Goal: Obtain resource: Download file/media

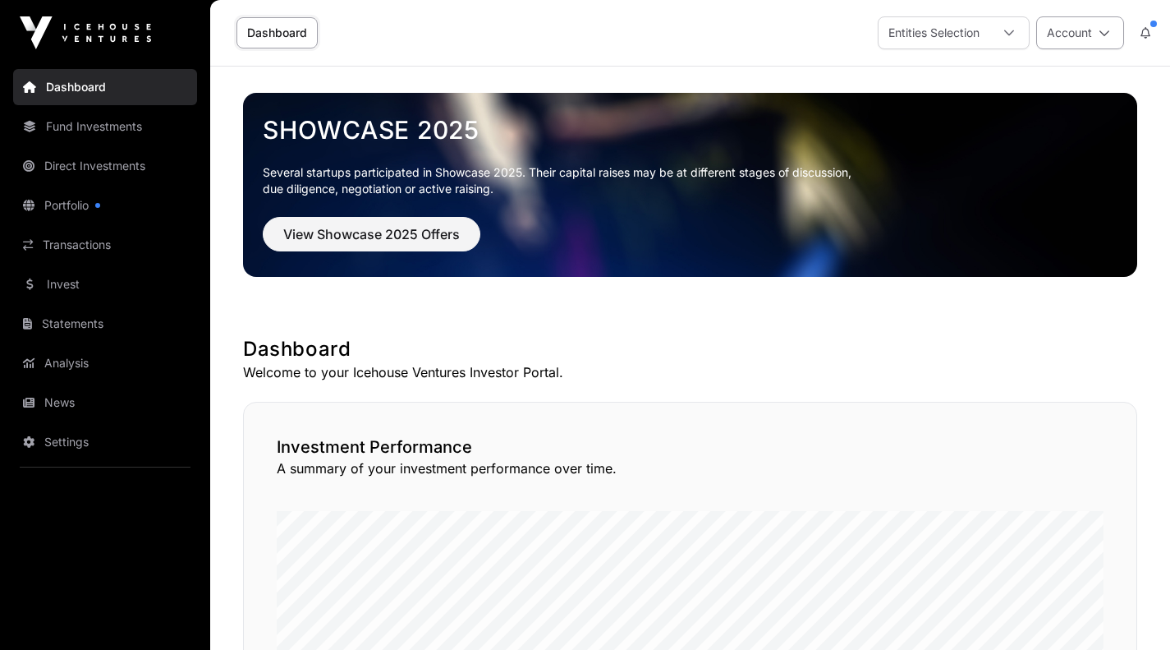
click at [1100, 31] on icon at bounding box center [1104, 32] width 11 height 11
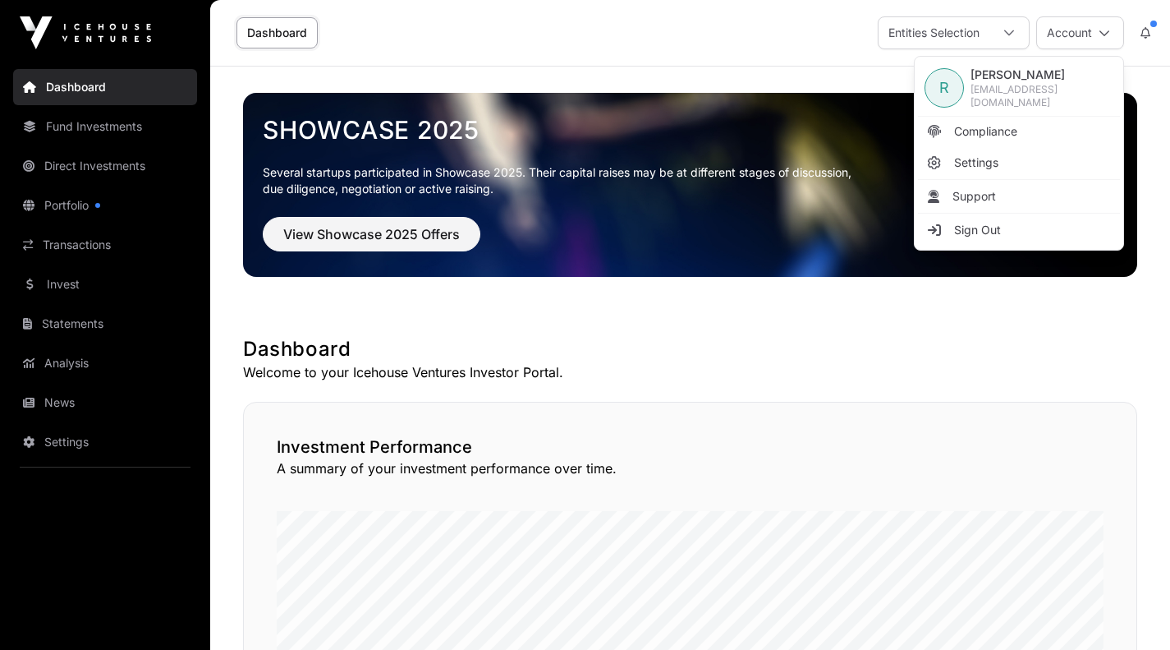
click at [1030, 91] on span "[EMAIL_ADDRESS][DOMAIN_NAME]" at bounding box center [1042, 96] width 143 height 26
click at [898, 351] on h1 "Dashboard" at bounding box center [690, 349] width 894 height 26
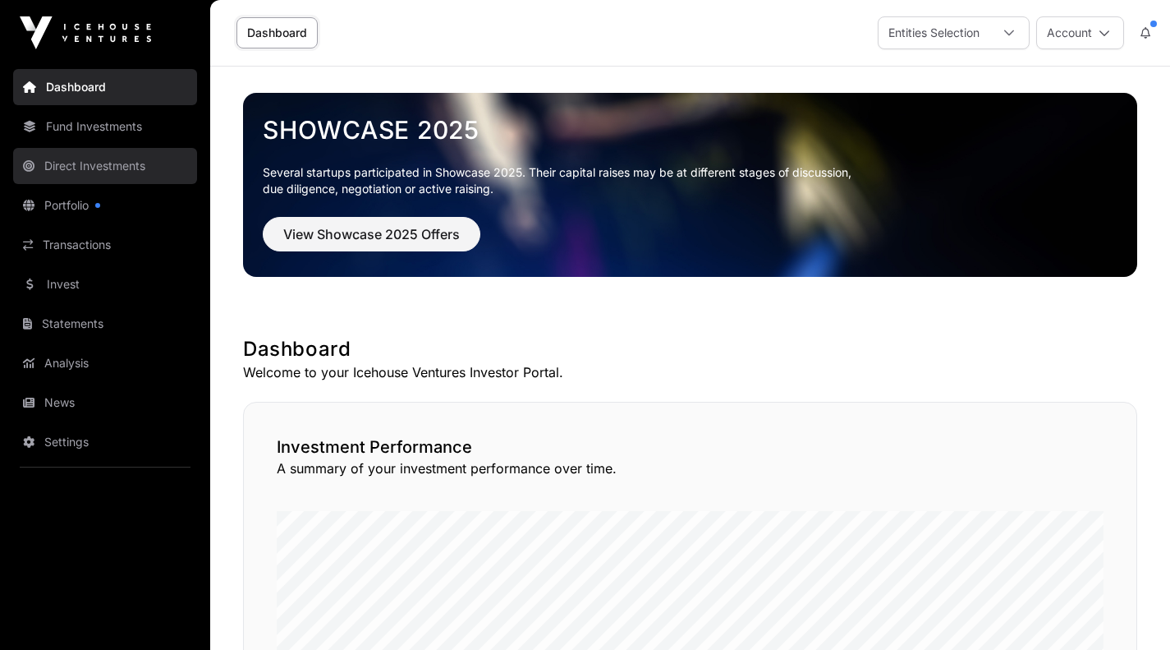
click at [109, 165] on link "Direct Investments" at bounding box center [105, 166] width 184 height 36
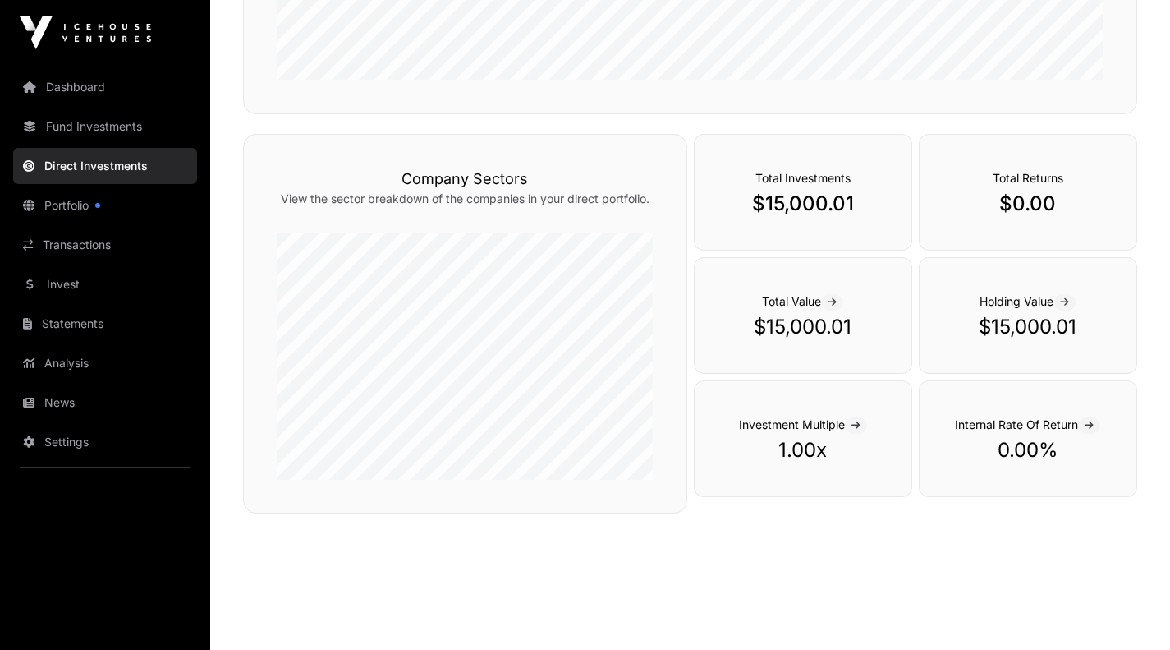
scroll to position [507, 0]
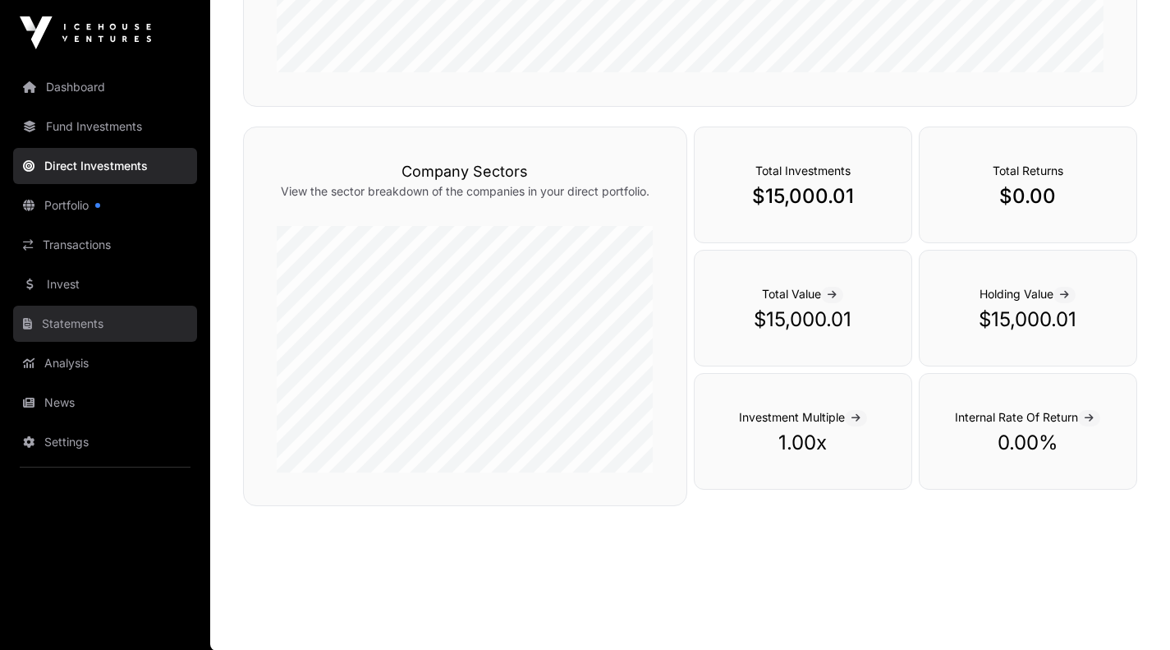
click at [89, 322] on link "Statements" at bounding box center [105, 324] width 184 height 36
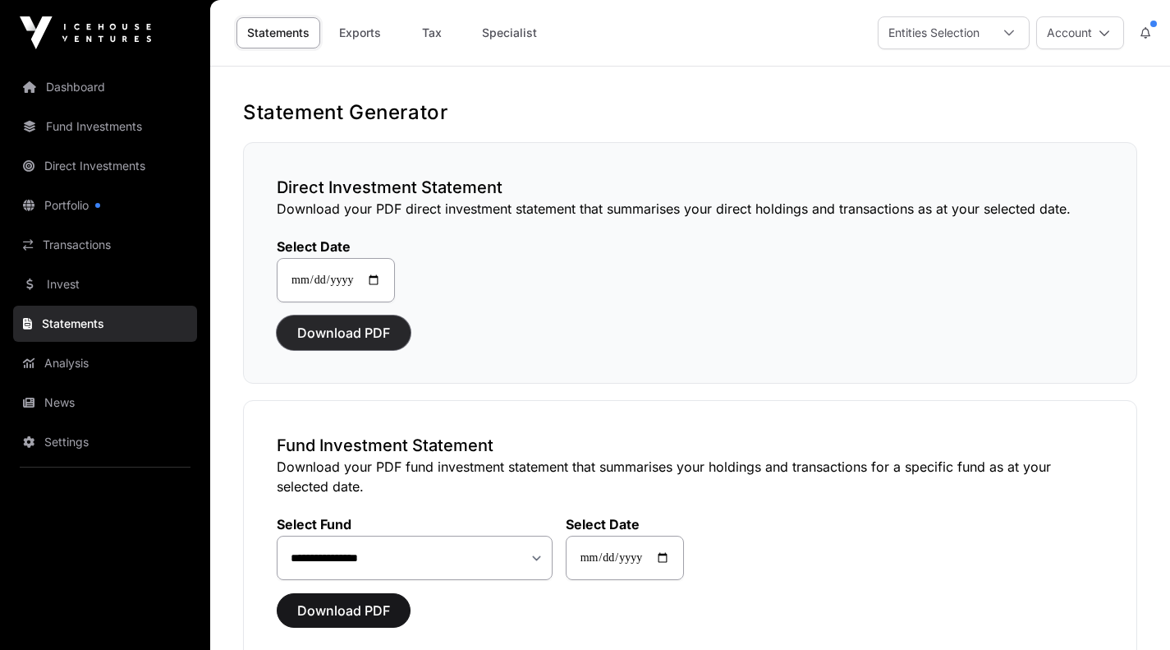
click at [330, 333] on span "Download PDF" at bounding box center [343, 333] width 93 height 20
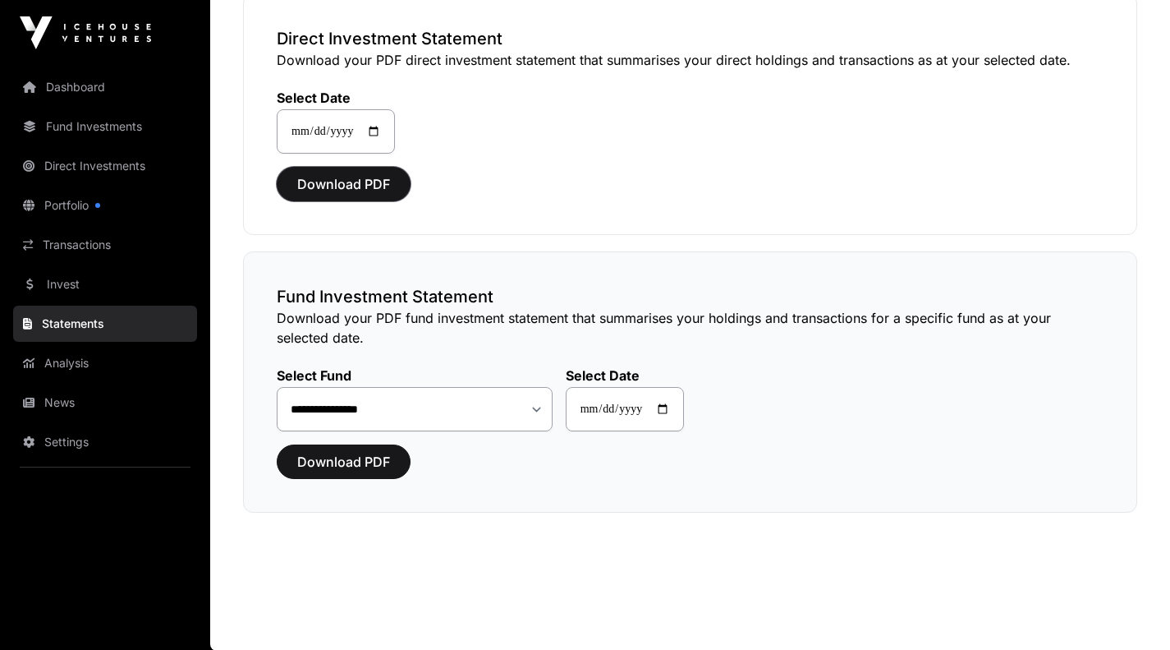
scroll to position [149, 0]
click at [339, 465] on span "Download PDF" at bounding box center [343, 461] width 93 height 20
click at [352, 461] on span "Download PDF" at bounding box center [343, 461] width 93 height 20
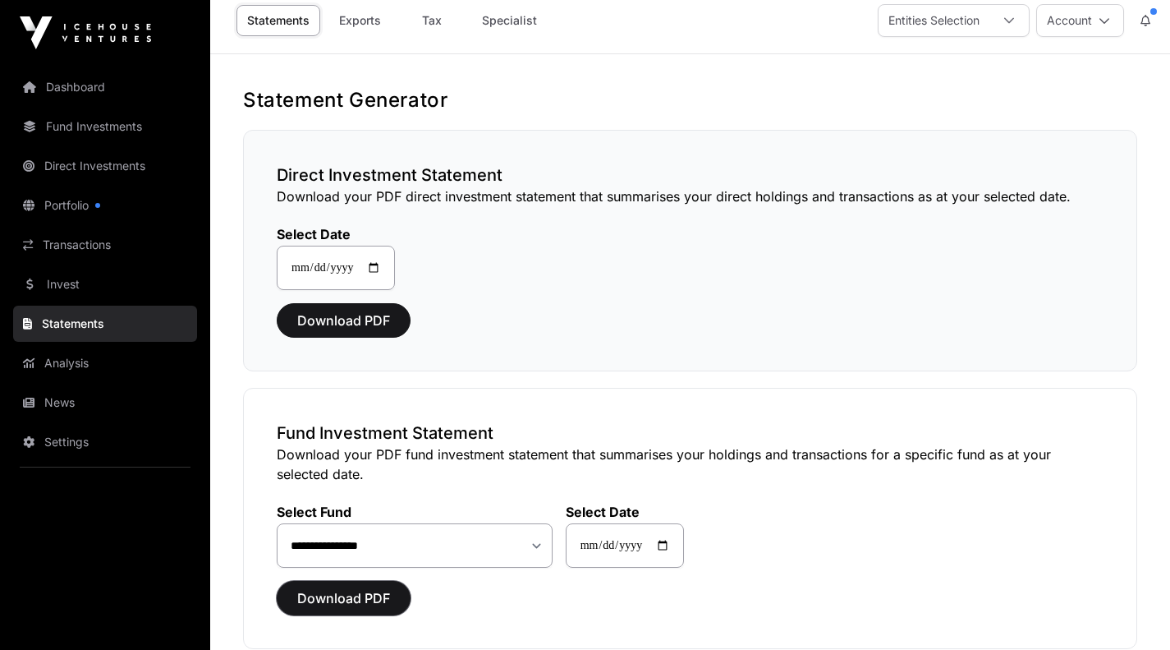
scroll to position [0, 0]
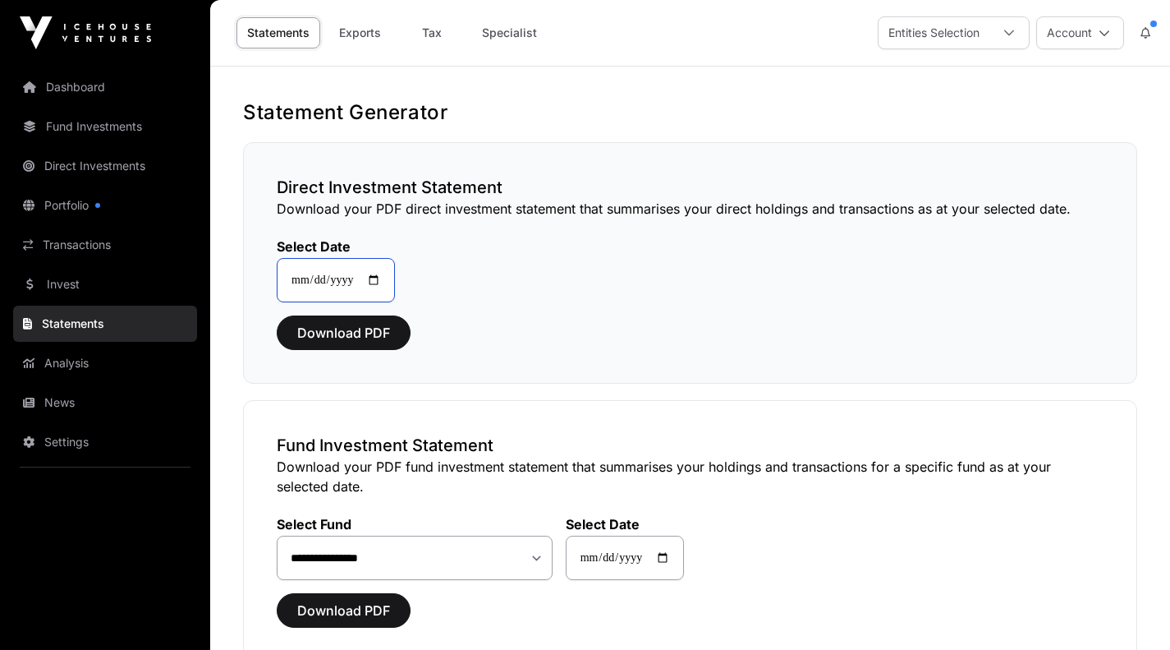
click at [388, 276] on input "**********" at bounding box center [336, 280] width 118 height 44
click at [526, 295] on div "**********" at bounding box center [690, 260] width 827 height 84
click at [425, 32] on link "Tax" at bounding box center [432, 32] width 66 height 31
select select
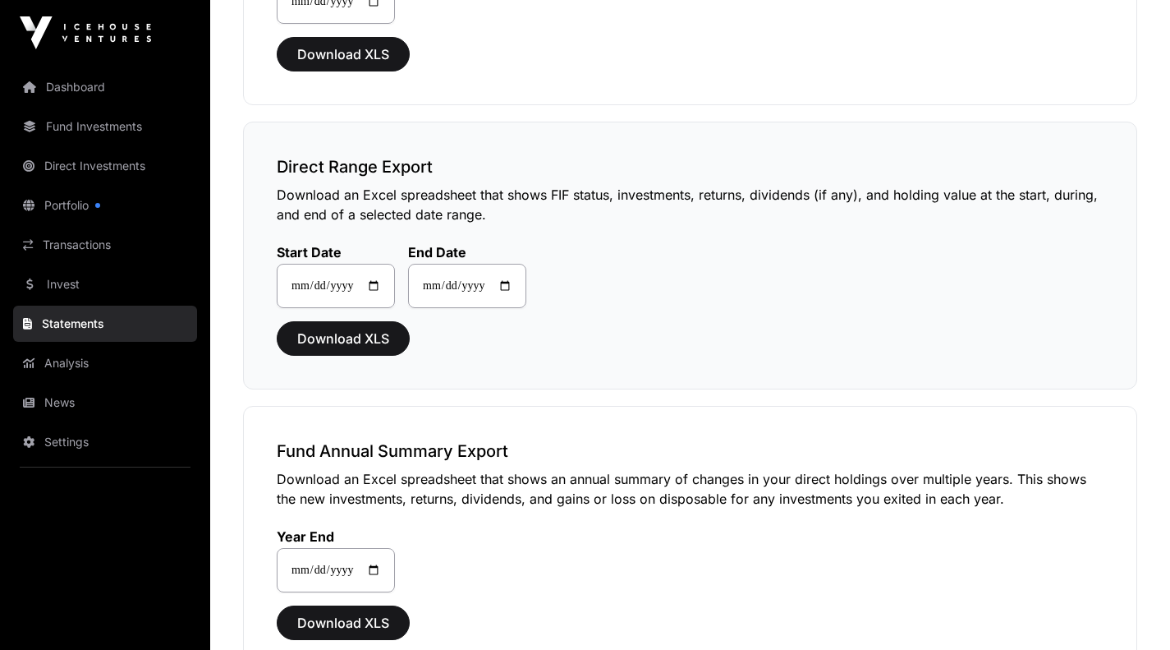
scroll to position [315, 0]
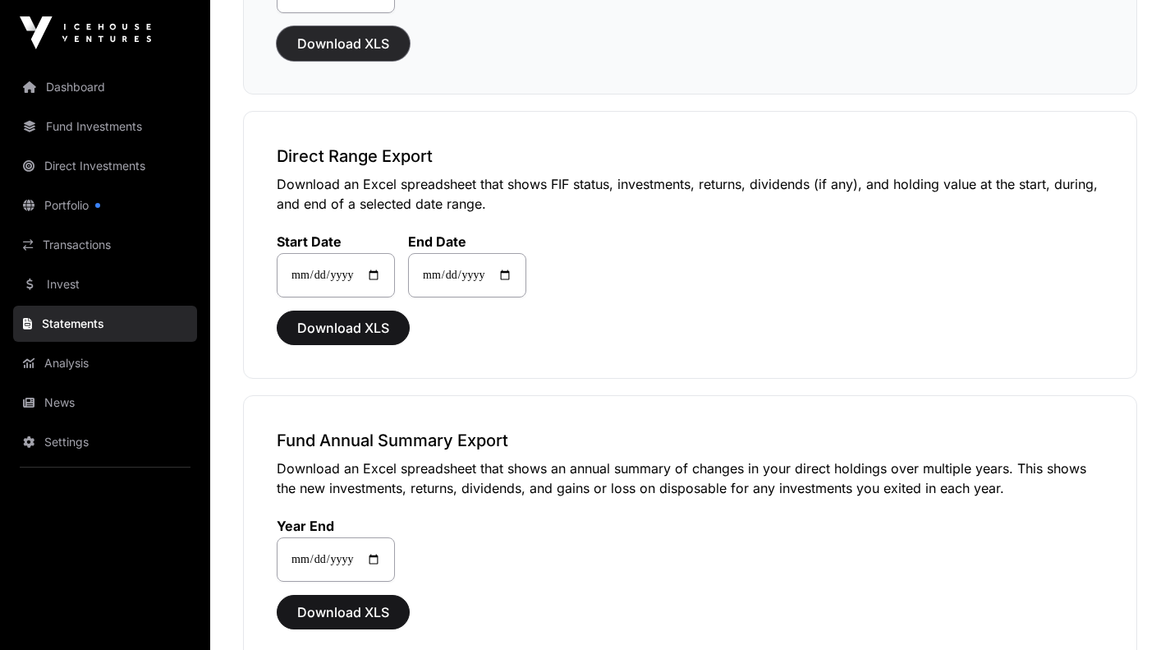
click at [345, 53] on span "Download XLS" at bounding box center [343, 44] width 92 height 20
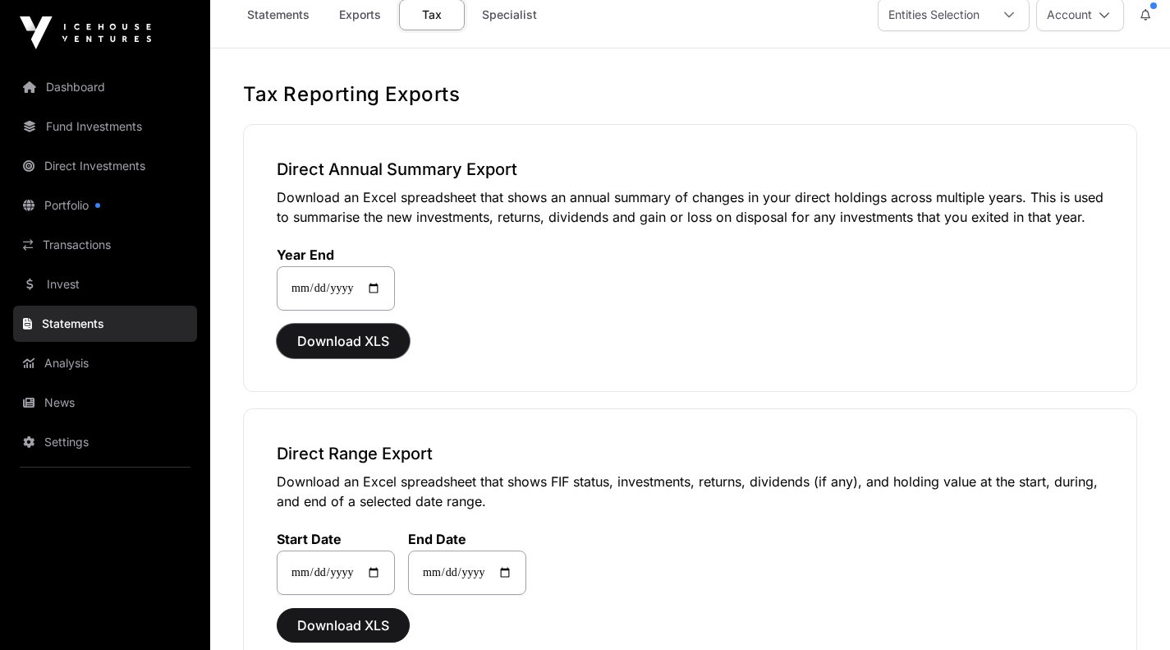
scroll to position [0, 0]
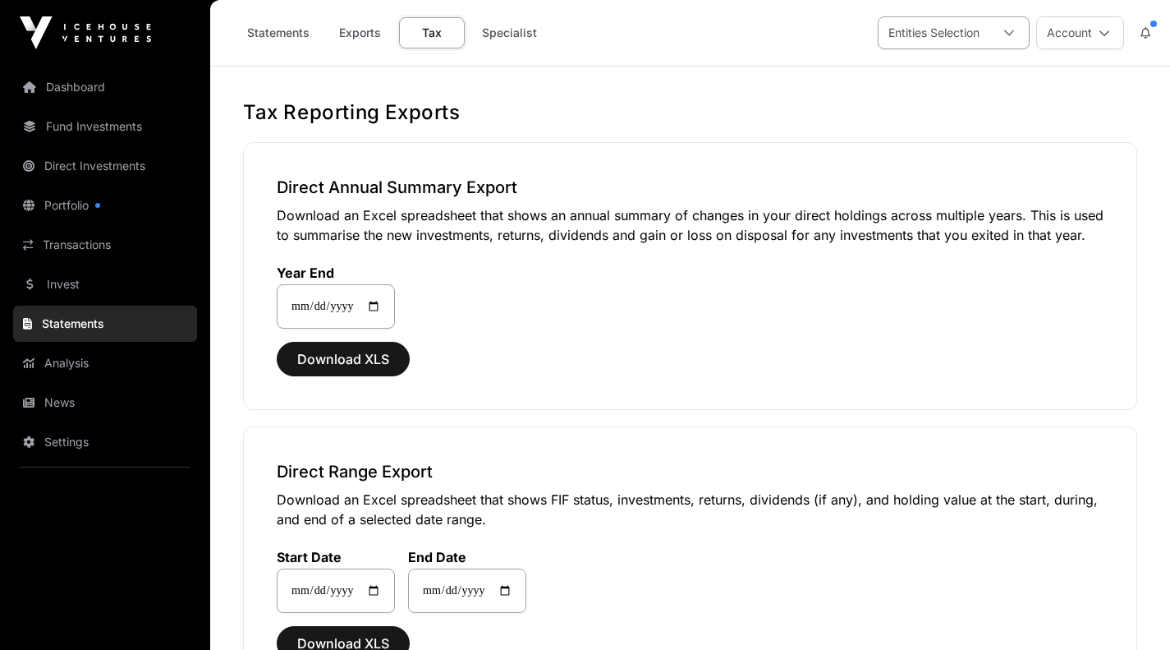
click at [1009, 29] on icon at bounding box center [1009, 32] width 11 height 11
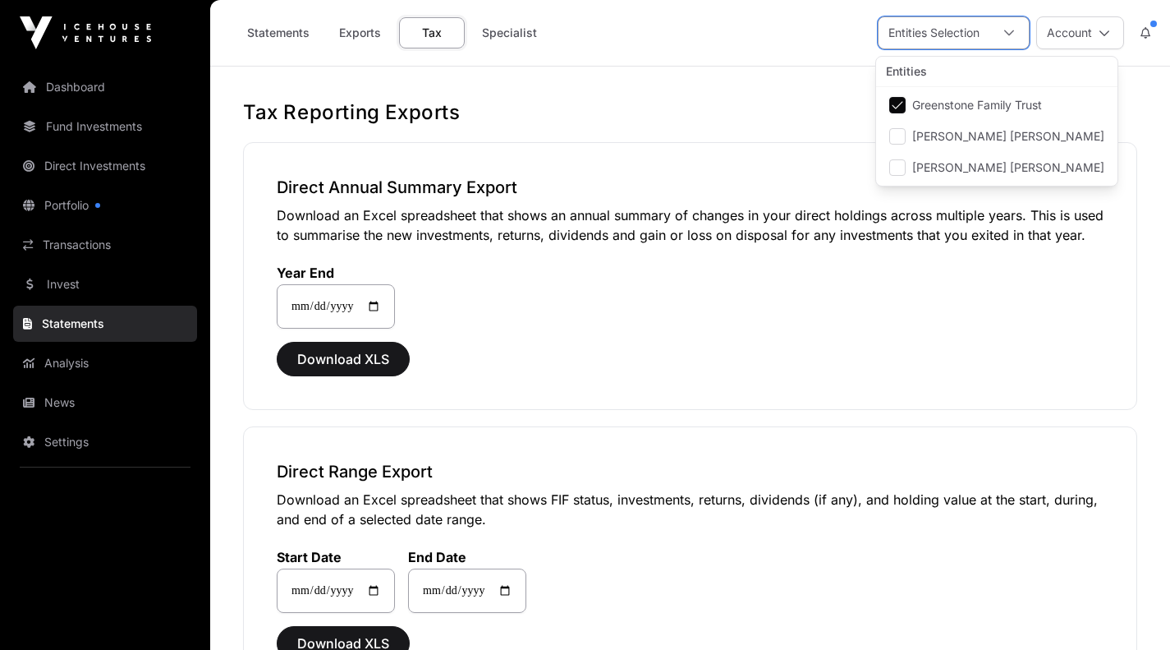
scroll to position [16, 11]
click at [1031, 329] on div "**********" at bounding box center [690, 287] width 827 height 84
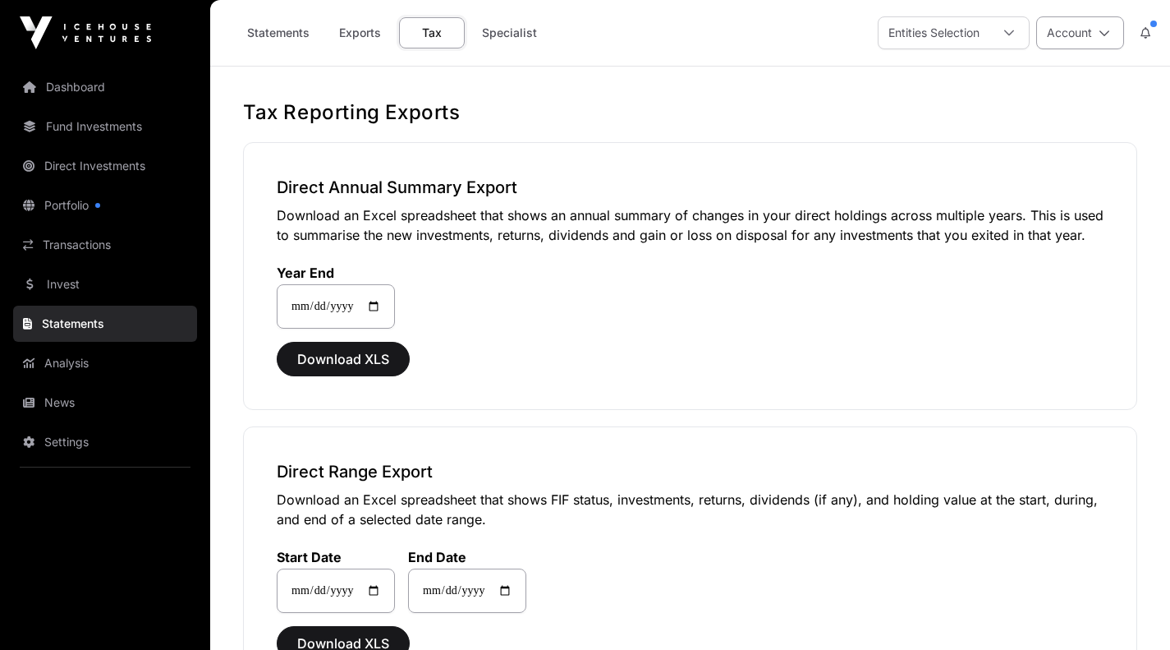
click at [1103, 34] on icon at bounding box center [1104, 32] width 11 height 11
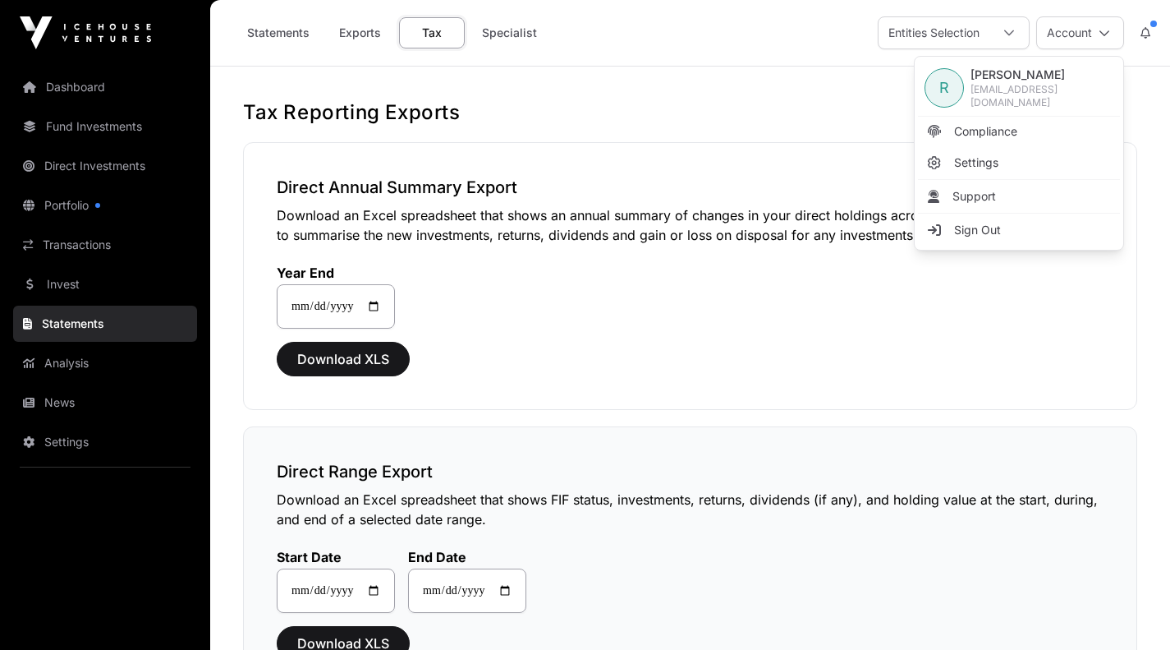
click at [892, 458] on div "**********" at bounding box center [690, 560] width 894 height 268
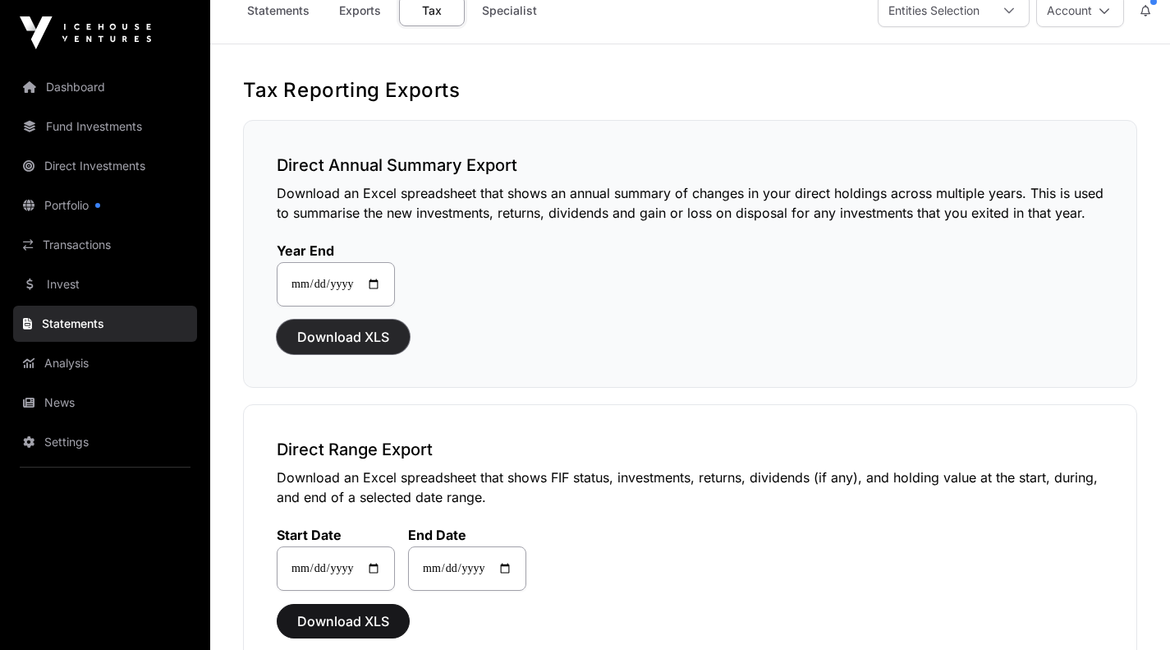
scroll to position [17, 0]
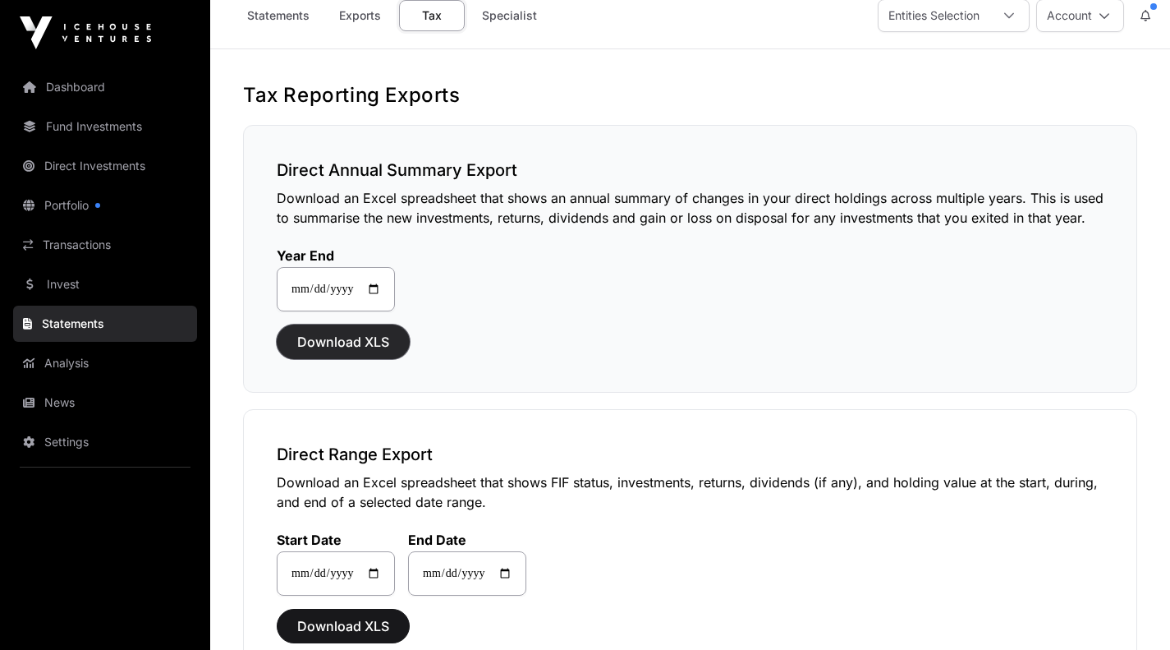
click at [318, 352] on span "Download XLS" at bounding box center [343, 342] width 92 height 20
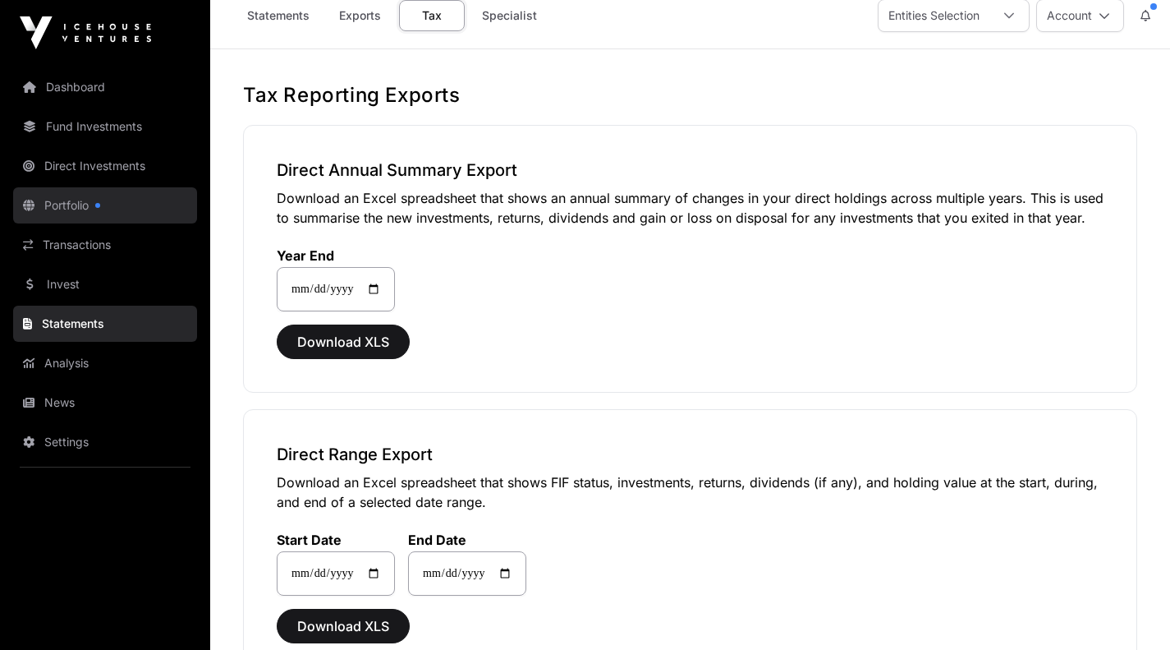
click at [86, 208] on link "Portfolio" at bounding box center [105, 205] width 184 height 36
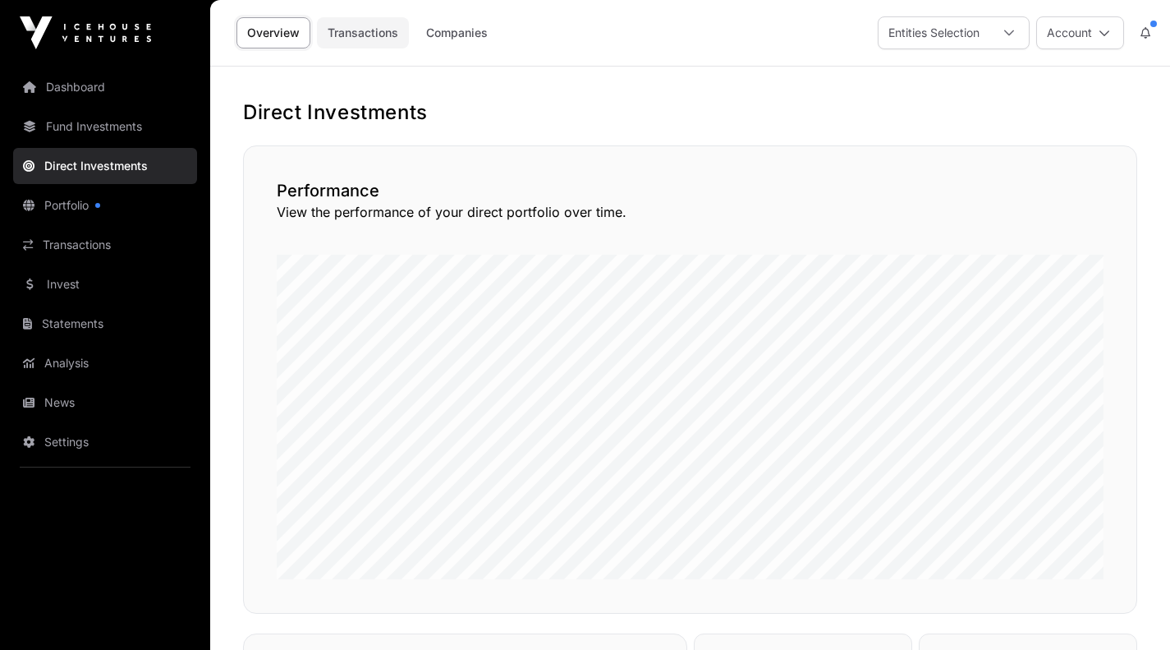
click at [353, 34] on link "Transactions" at bounding box center [363, 32] width 92 height 31
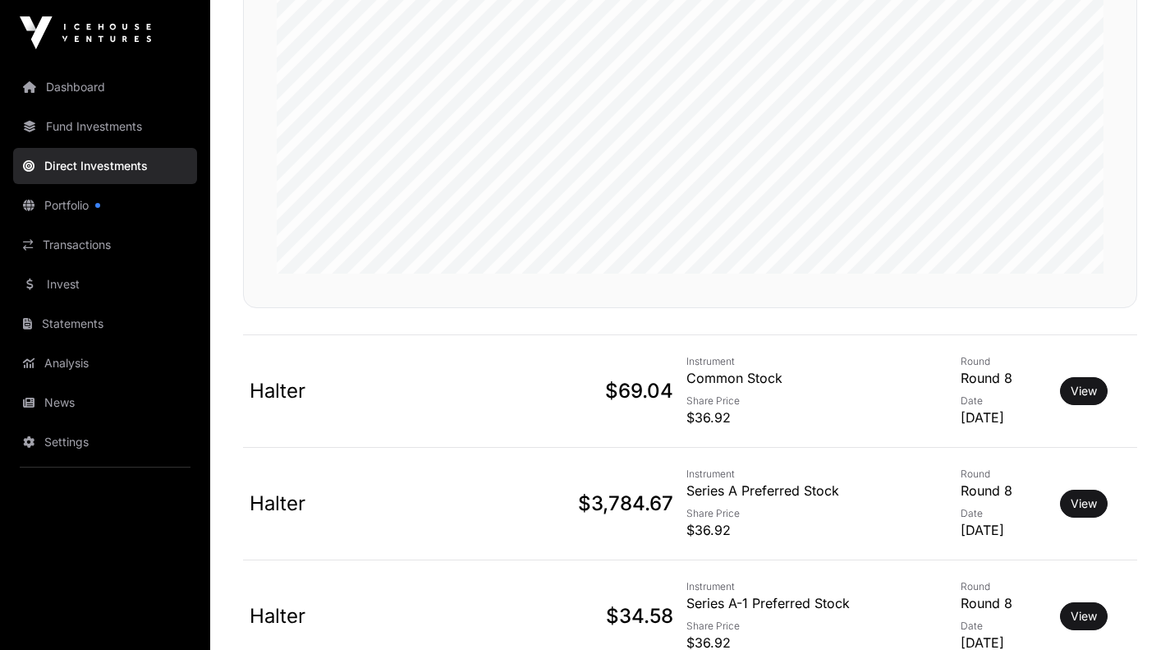
scroll to position [307, 0]
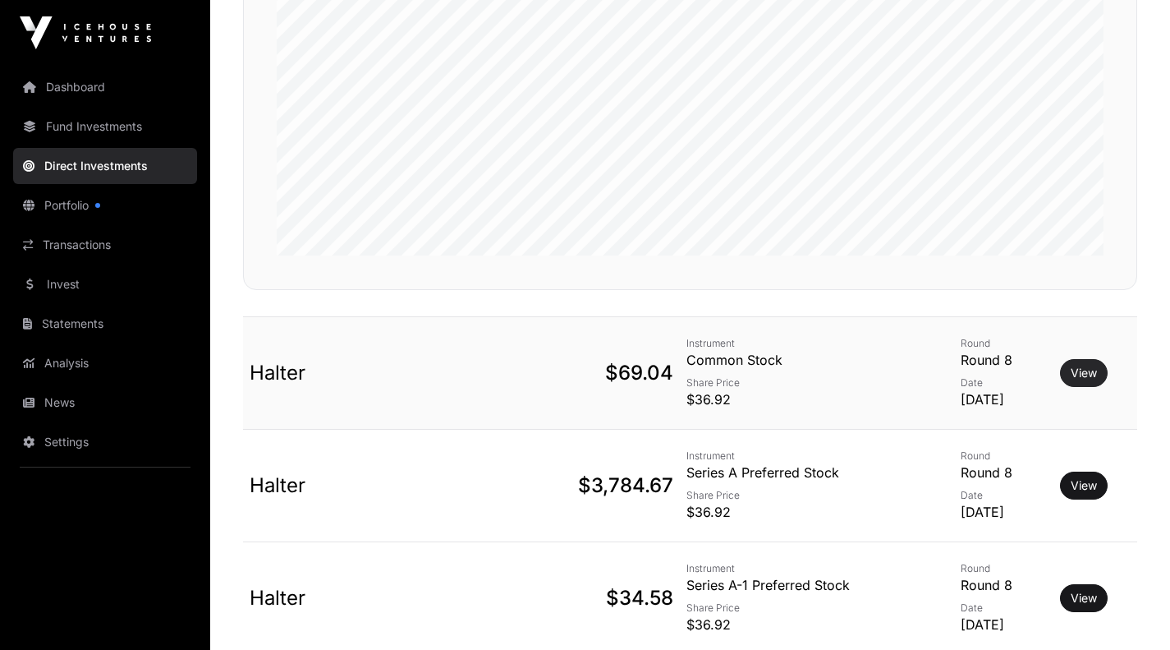
click at [1079, 371] on link "View" at bounding box center [1084, 373] width 26 height 16
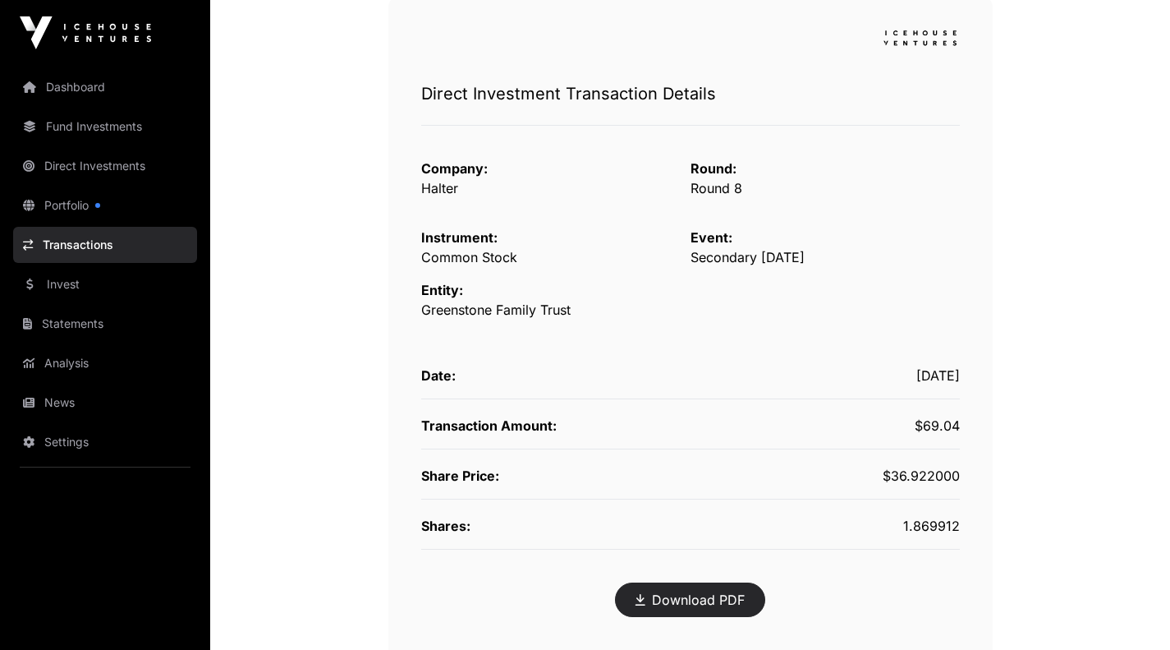
scroll to position [199, 0]
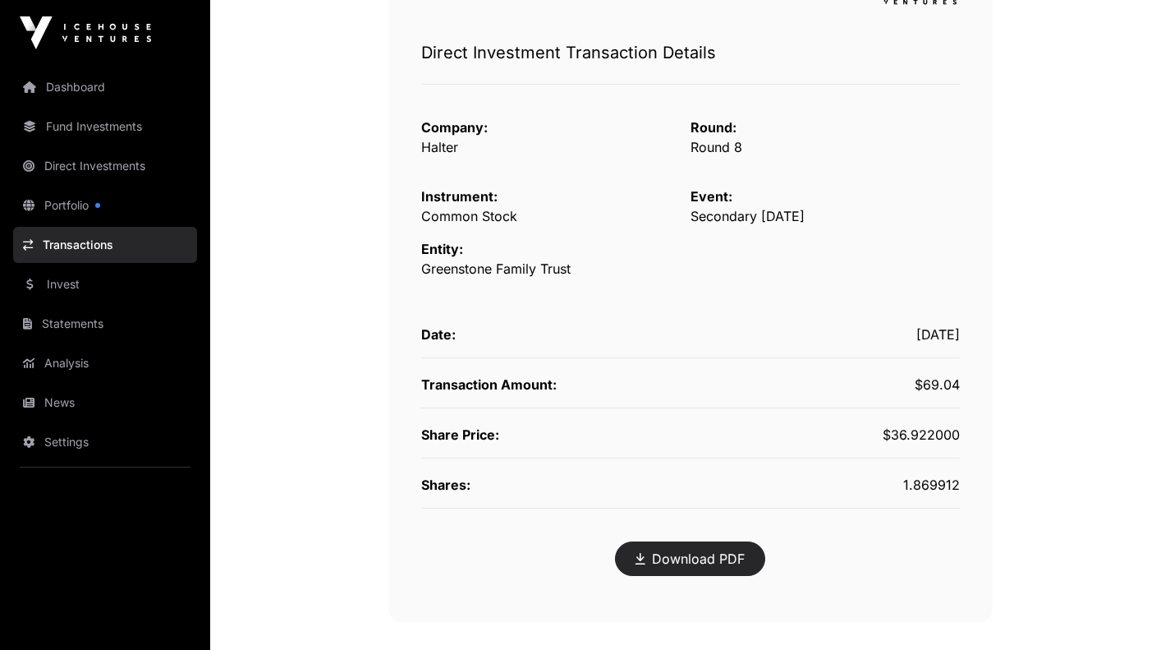
click at [707, 557] on link "Download PDF" at bounding box center [690, 559] width 109 height 20
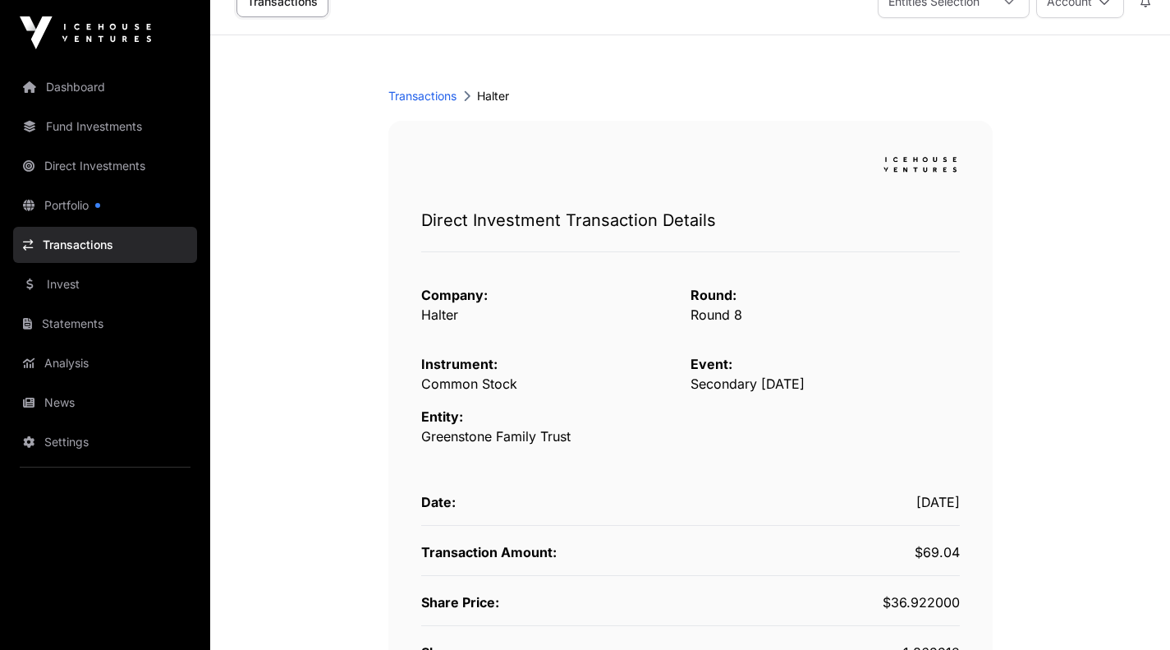
scroll to position [0, 0]
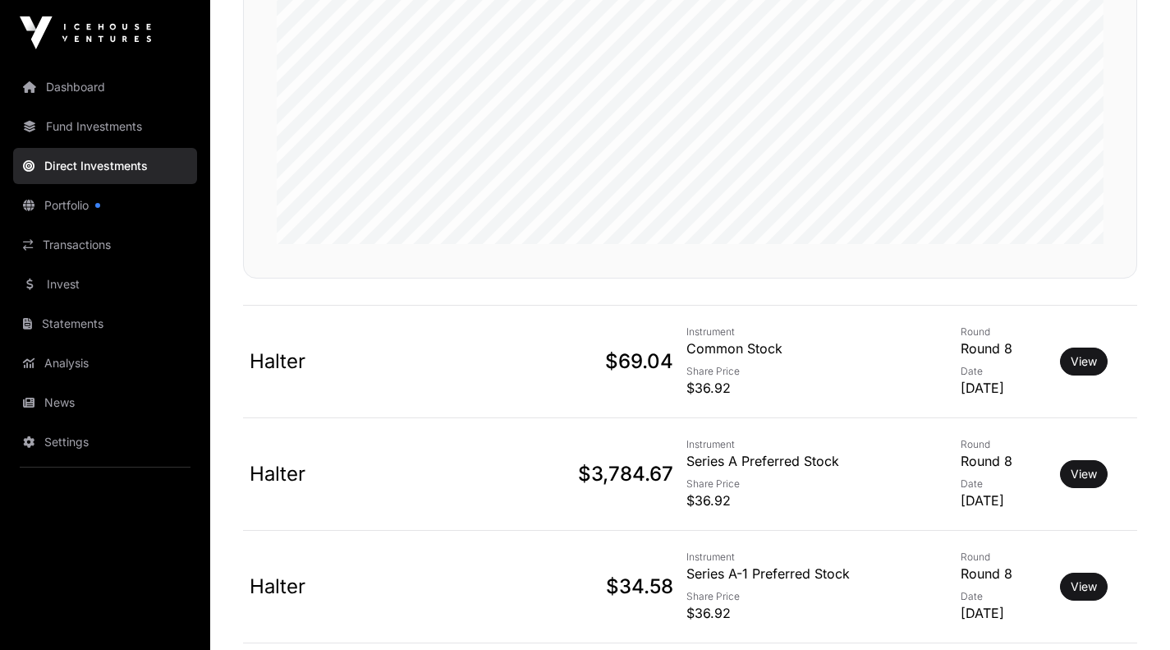
scroll to position [320, 0]
click at [1077, 476] on link "View" at bounding box center [1084, 472] width 26 height 16
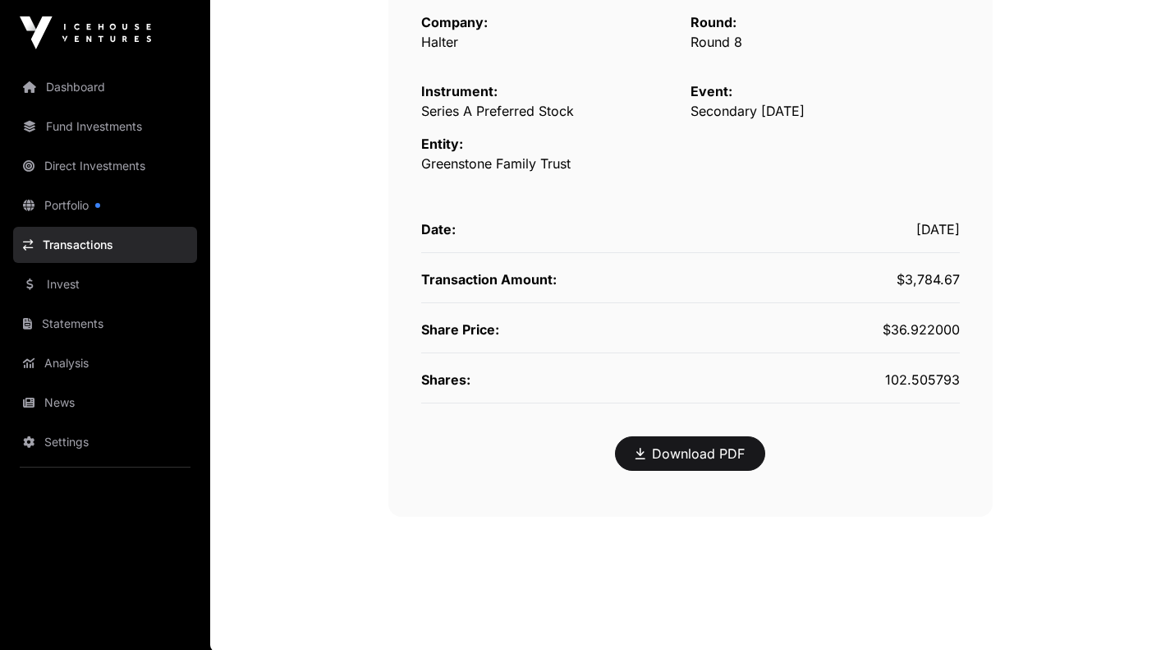
scroll to position [306, 0]
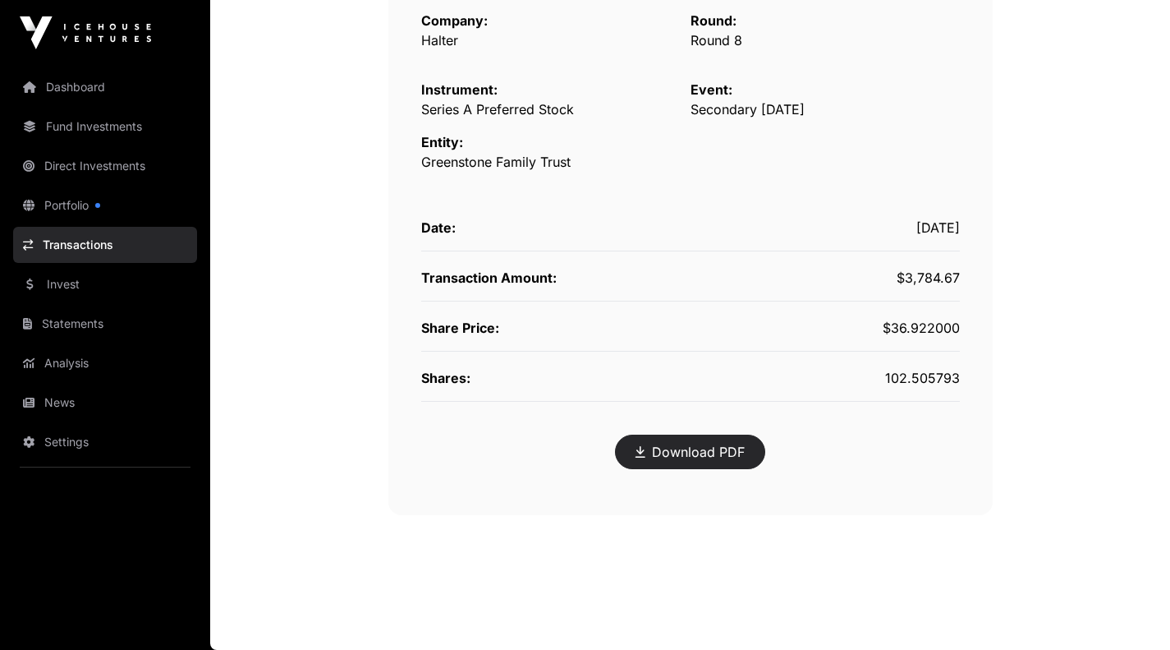
click at [713, 451] on link "Download PDF" at bounding box center [690, 452] width 109 height 20
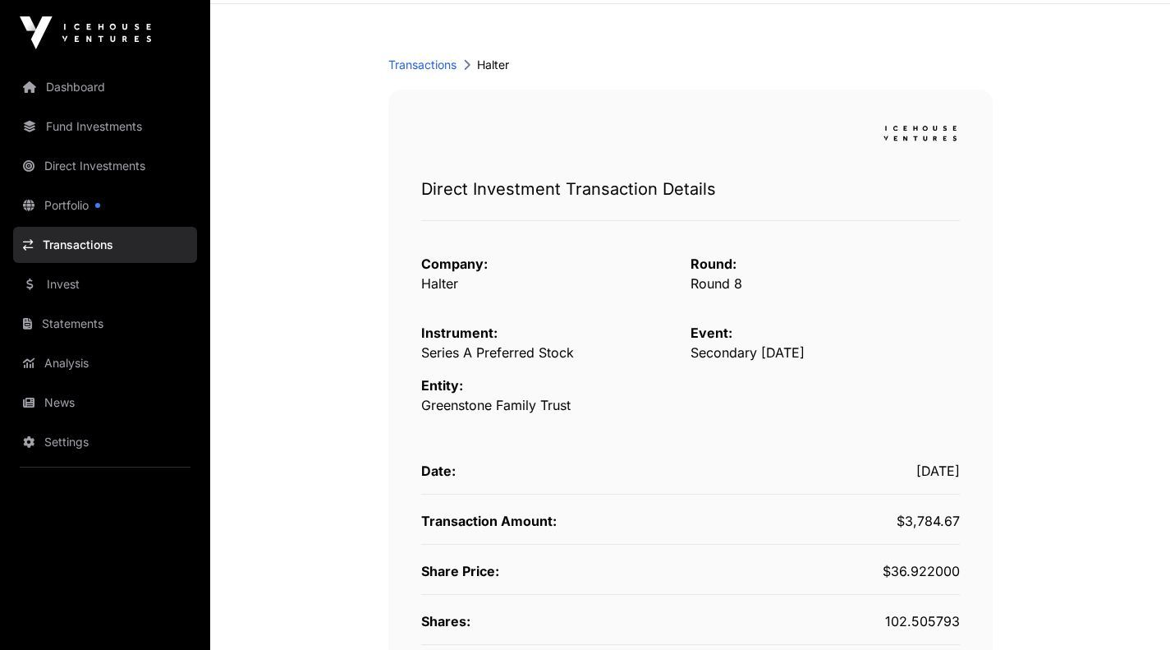
scroll to position [0, 0]
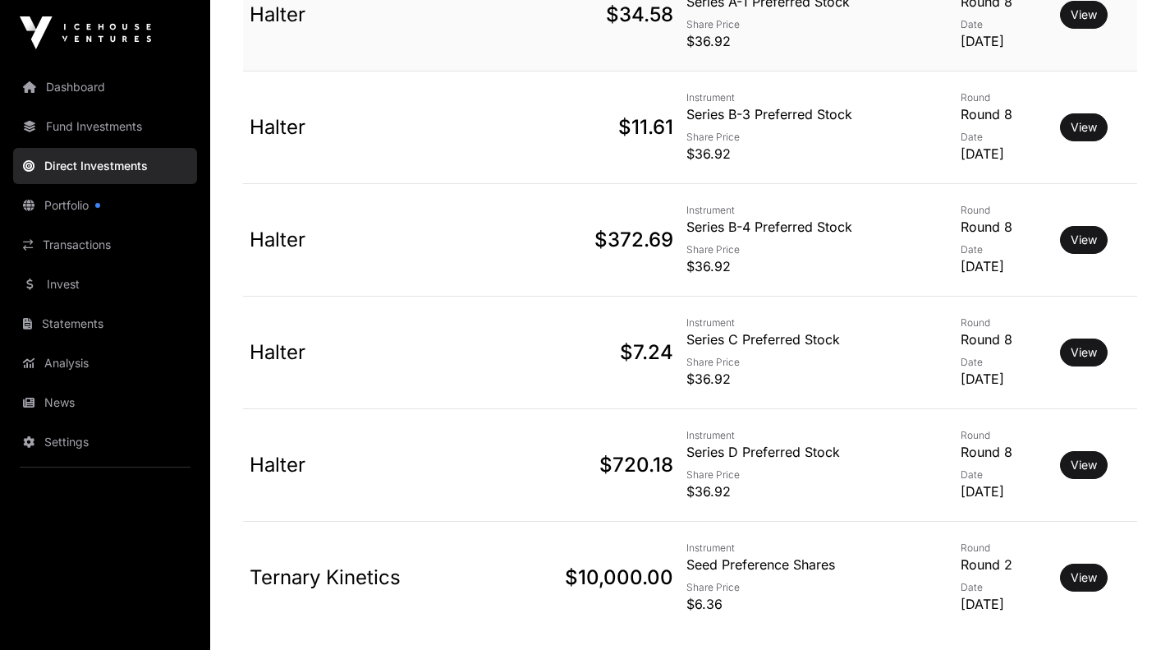
scroll to position [896, 0]
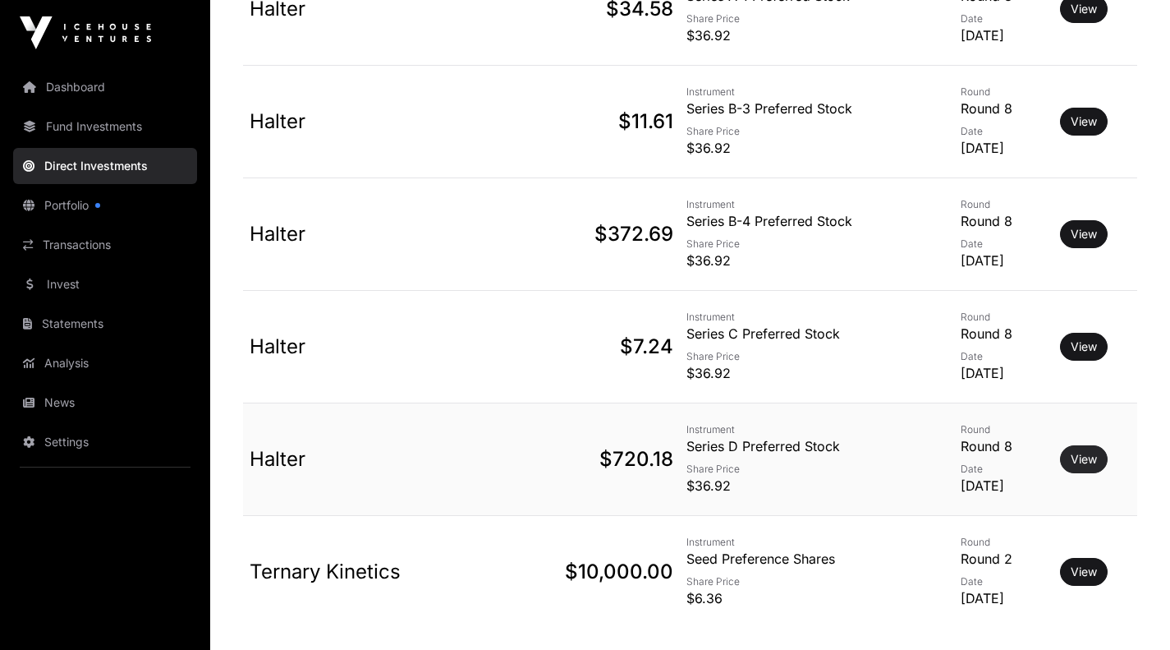
click at [1088, 459] on link "View" at bounding box center [1084, 459] width 26 height 16
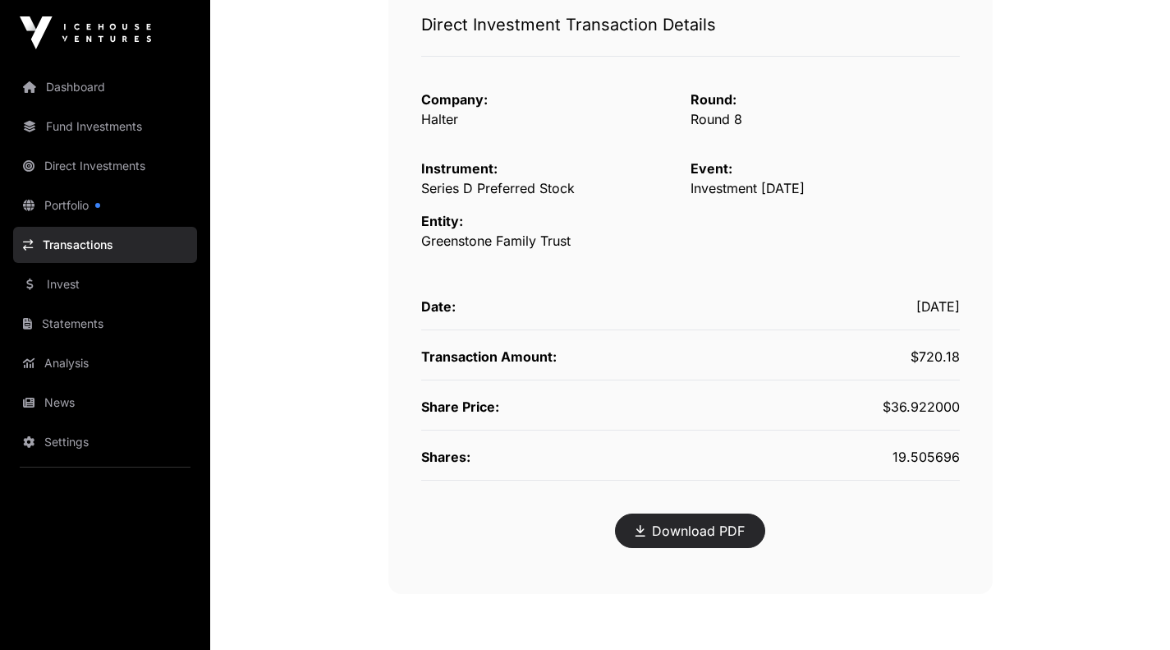
scroll to position [227, 0]
click at [672, 534] on link "Download PDF" at bounding box center [690, 530] width 109 height 20
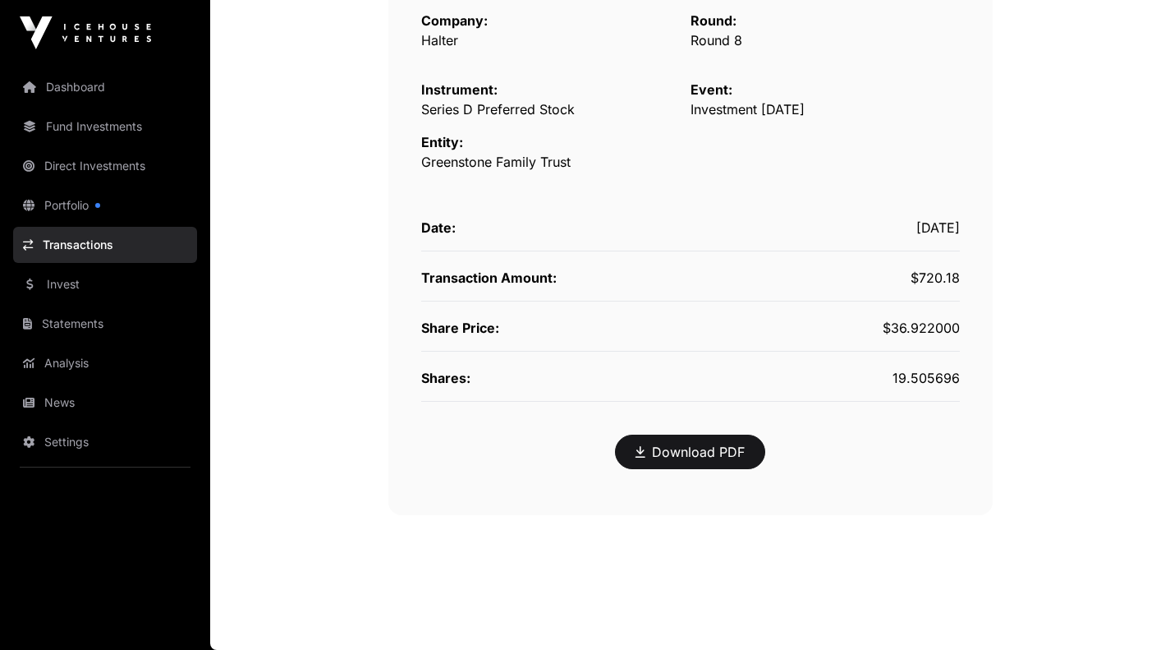
scroll to position [0, 0]
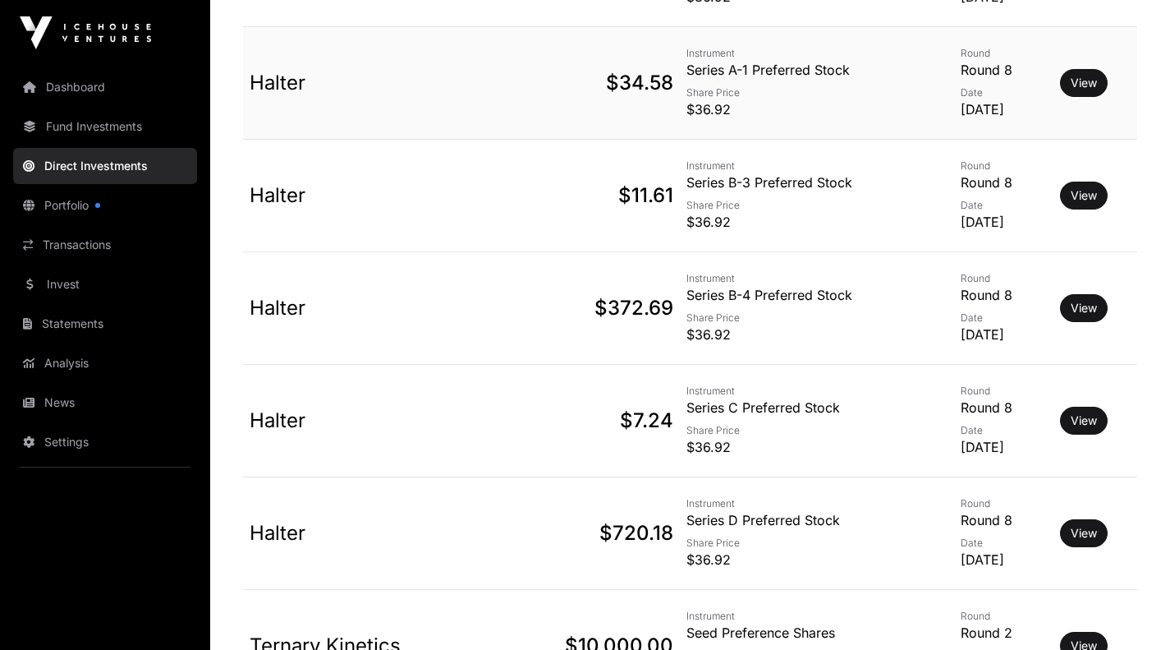
scroll to position [825, 0]
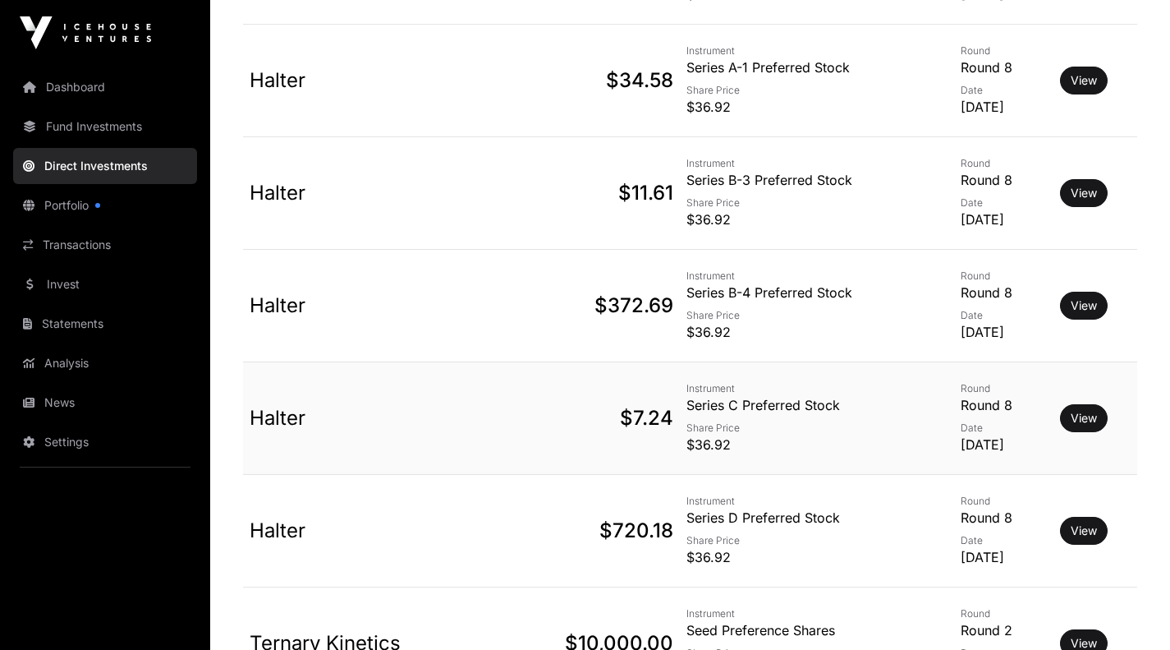
click at [850, 407] on p "Series C Preferred Stock" at bounding box center [817, 405] width 260 height 20
click at [1095, 417] on link "View" at bounding box center [1084, 418] width 26 height 16
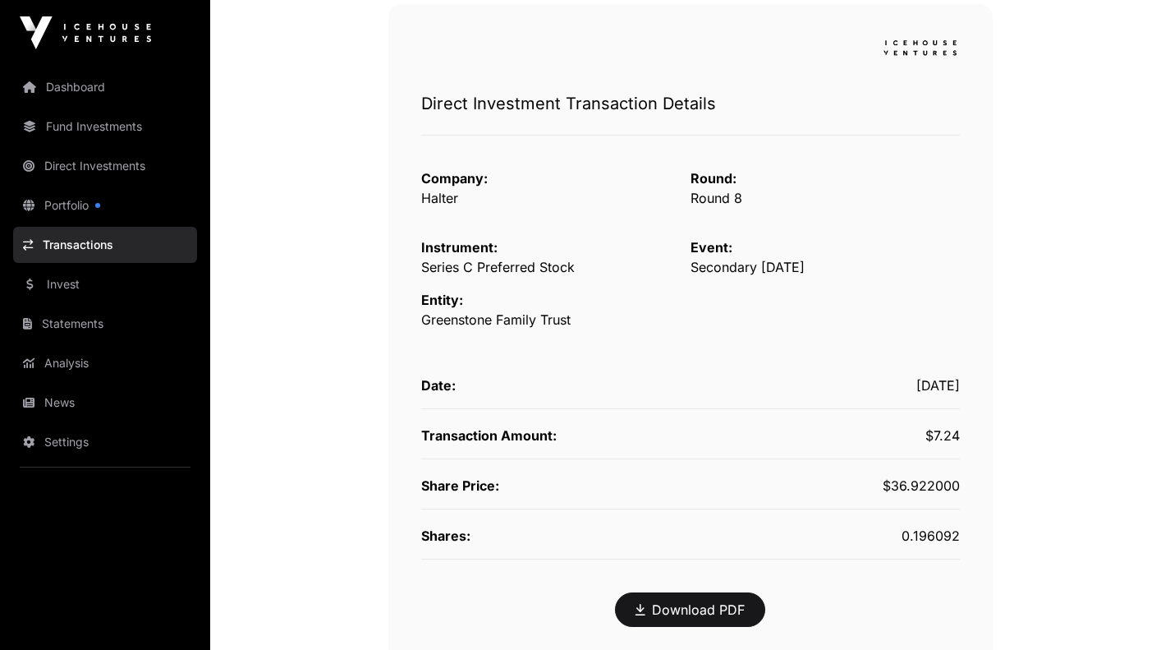
scroll to position [202, 0]
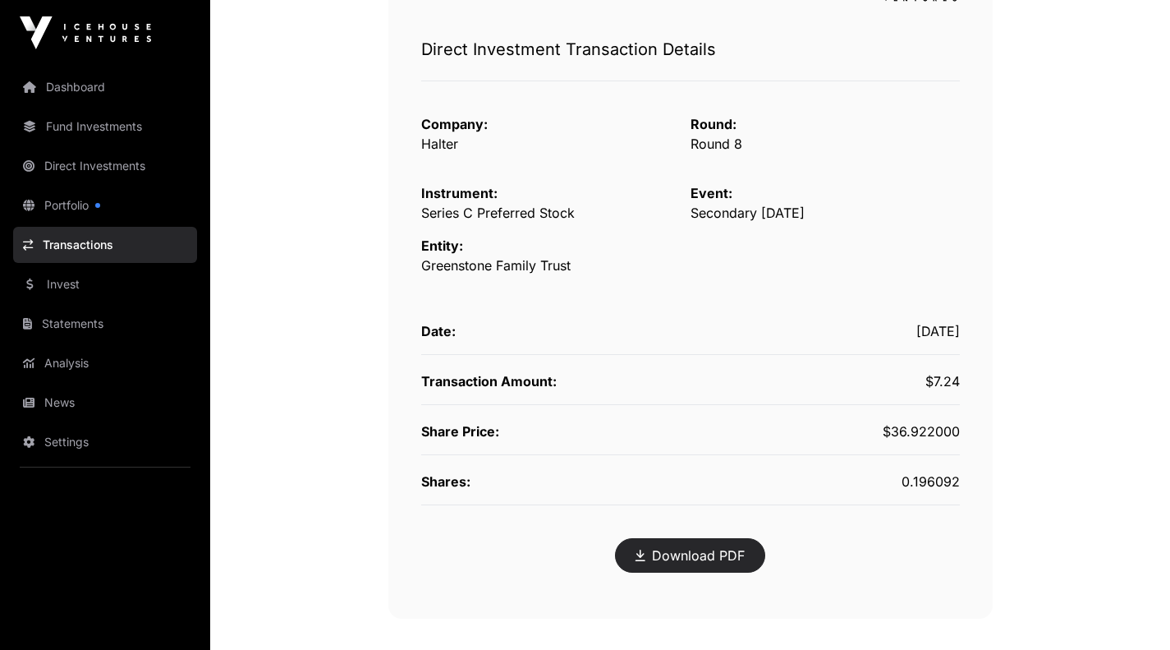
click at [684, 549] on link "Download PDF" at bounding box center [690, 555] width 109 height 20
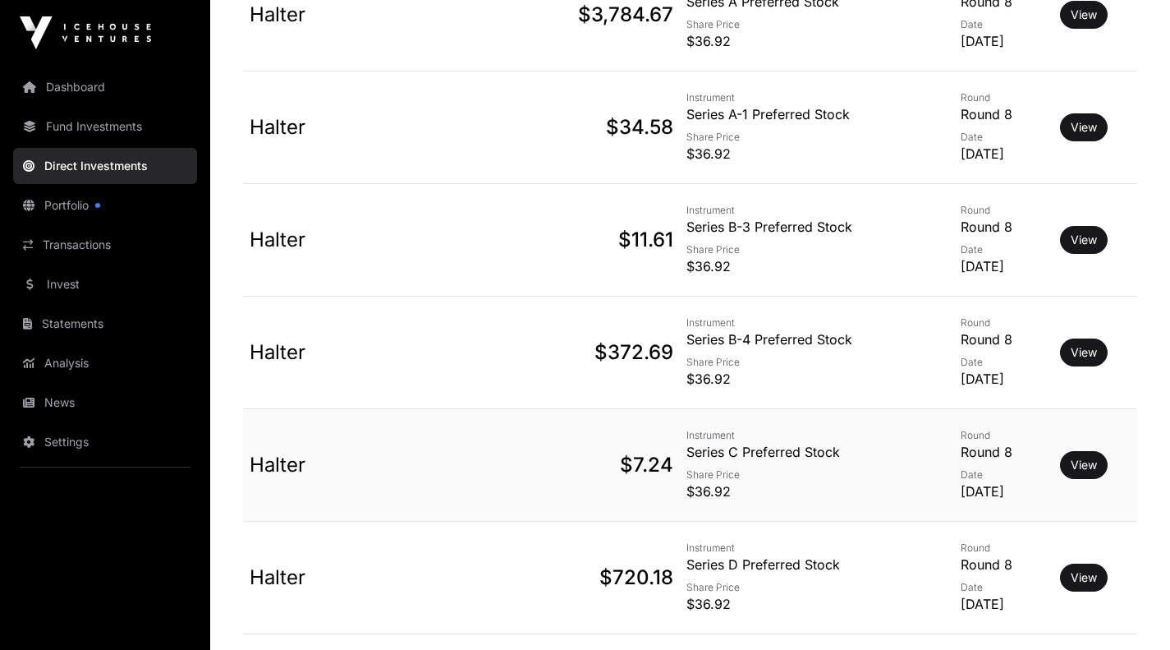
scroll to position [768, 0]
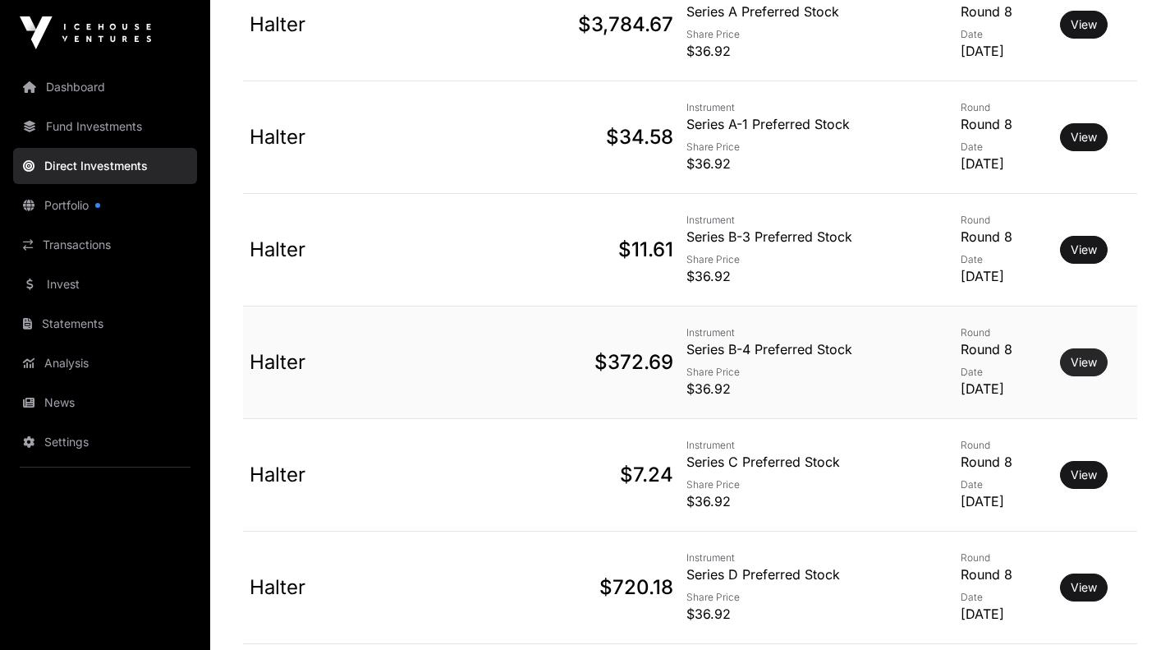
click at [1078, 359] on link "View" at bounding box center [1084, 362] width 26 height 16
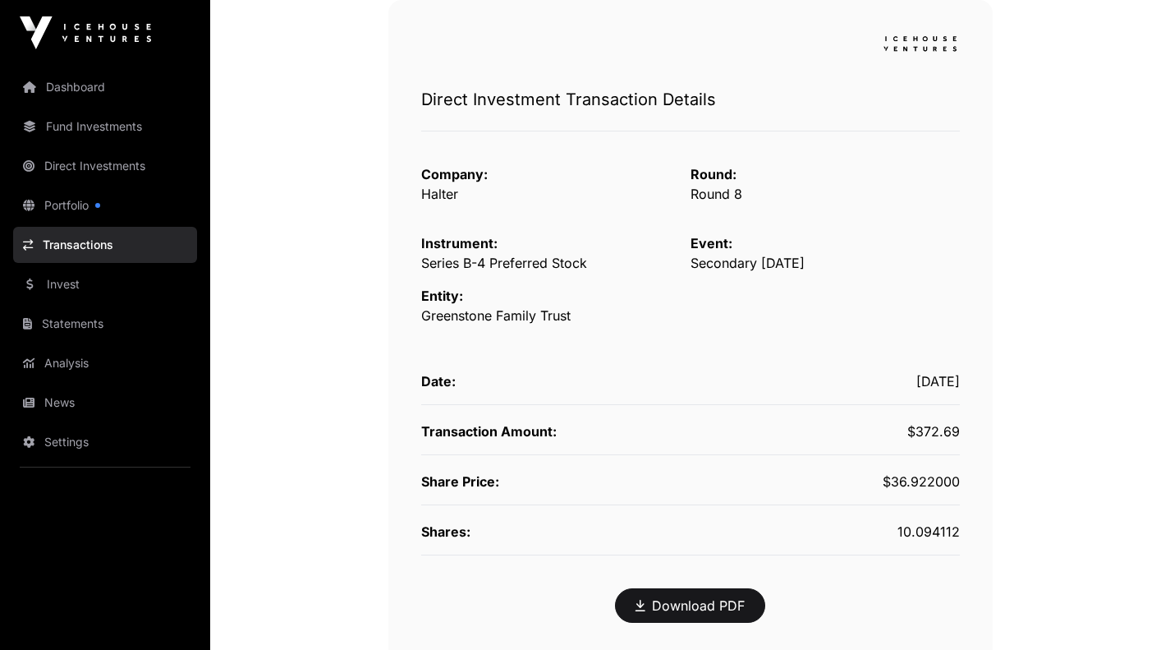
scroll to position [155, 0]
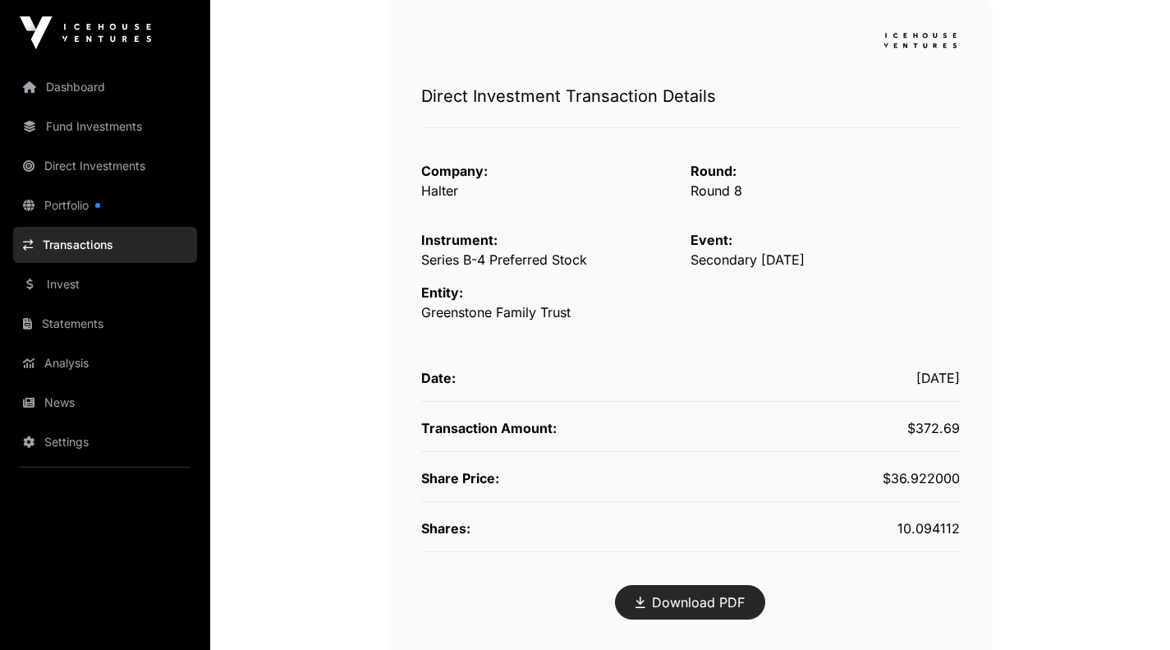
click at [696, 600] on link "Download PDF" at bounding box center [690, 602] width 109 height 20
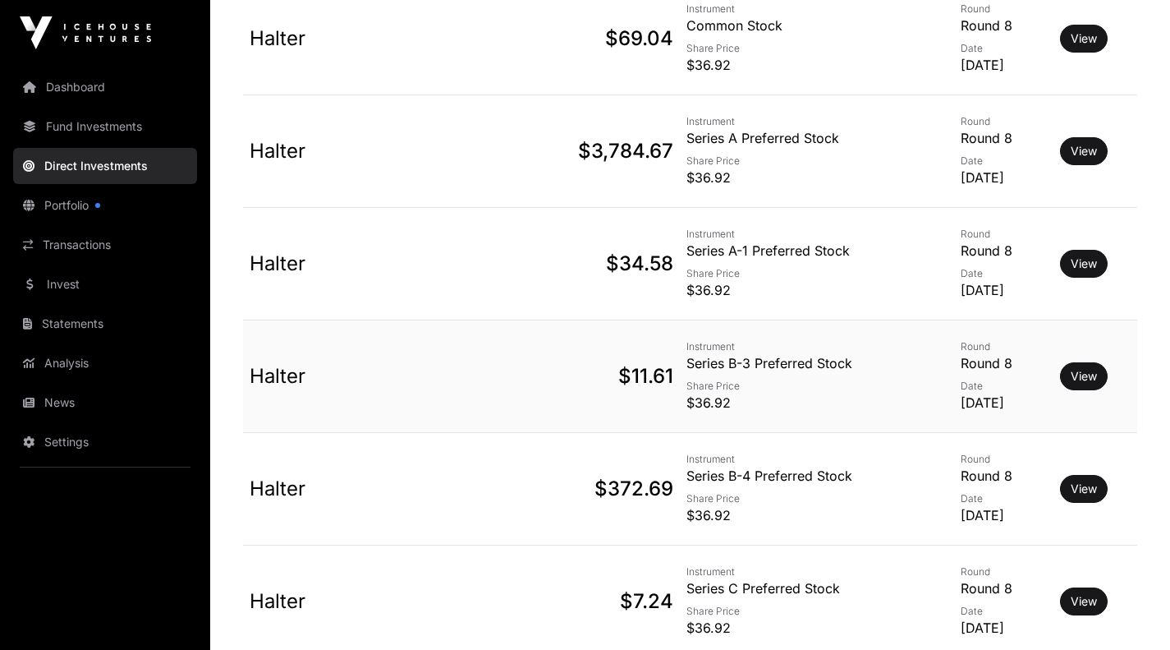
scroll to position [632, 0]
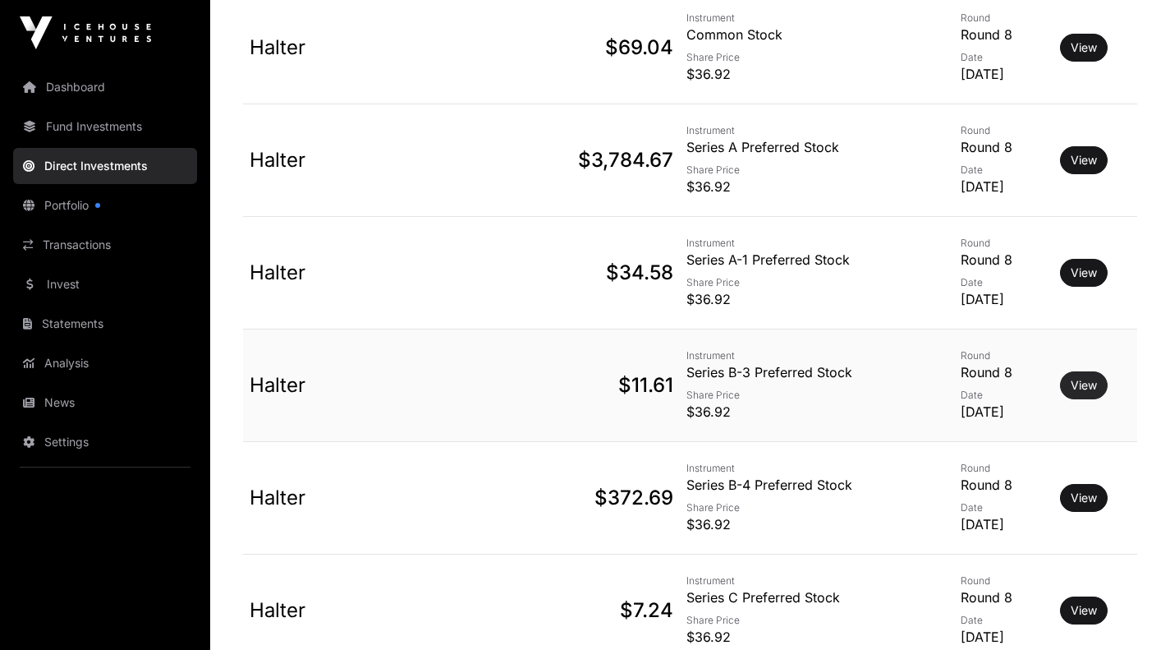
click at [1080, 384] on link "View" at bounding box center [1084, 385] width 26 height 16
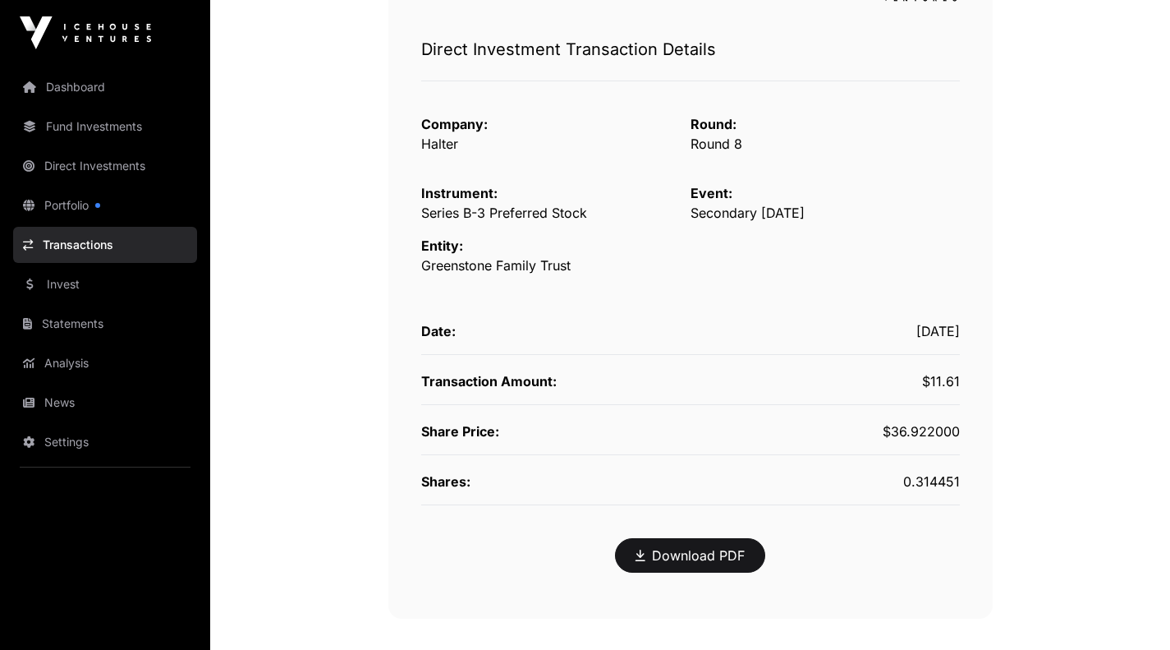
scroll to position [209, 0]
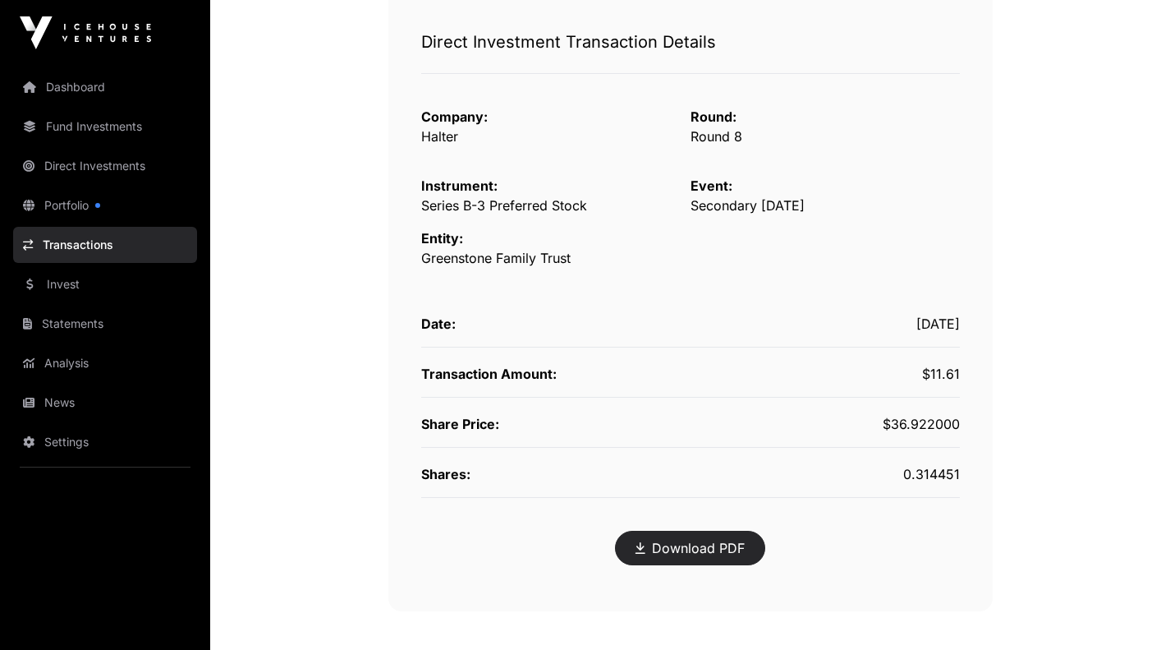
click at [664, 547] on link "Download PDF" at bounding box center [690, 548] width 109 height 20
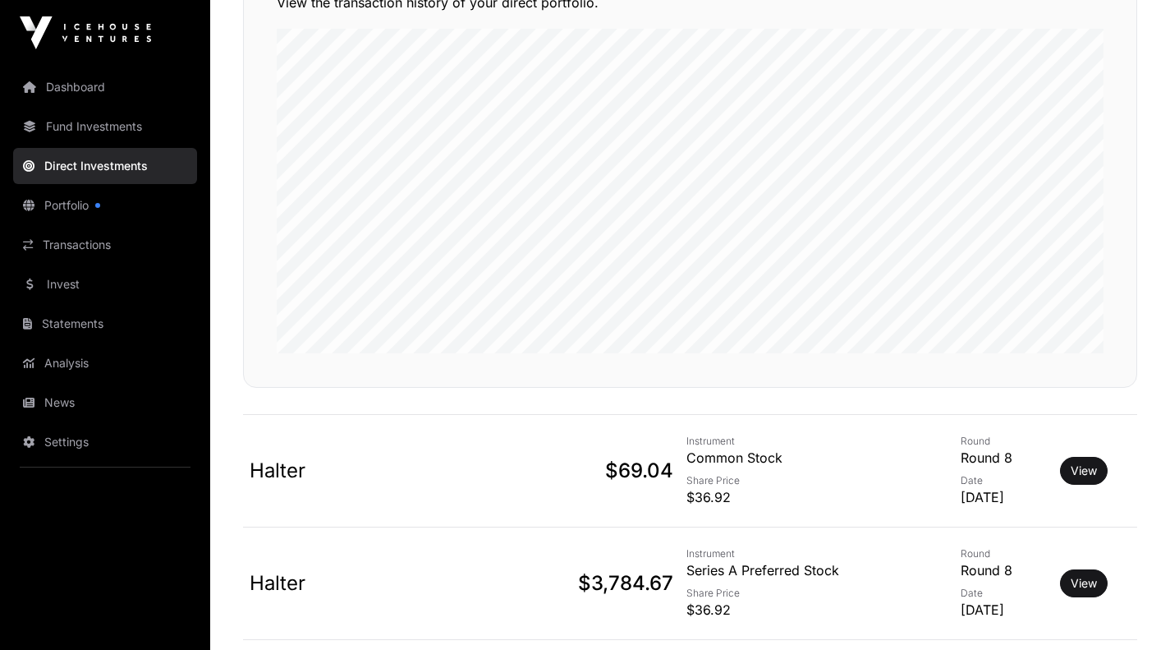
scroll to position [632, 0]
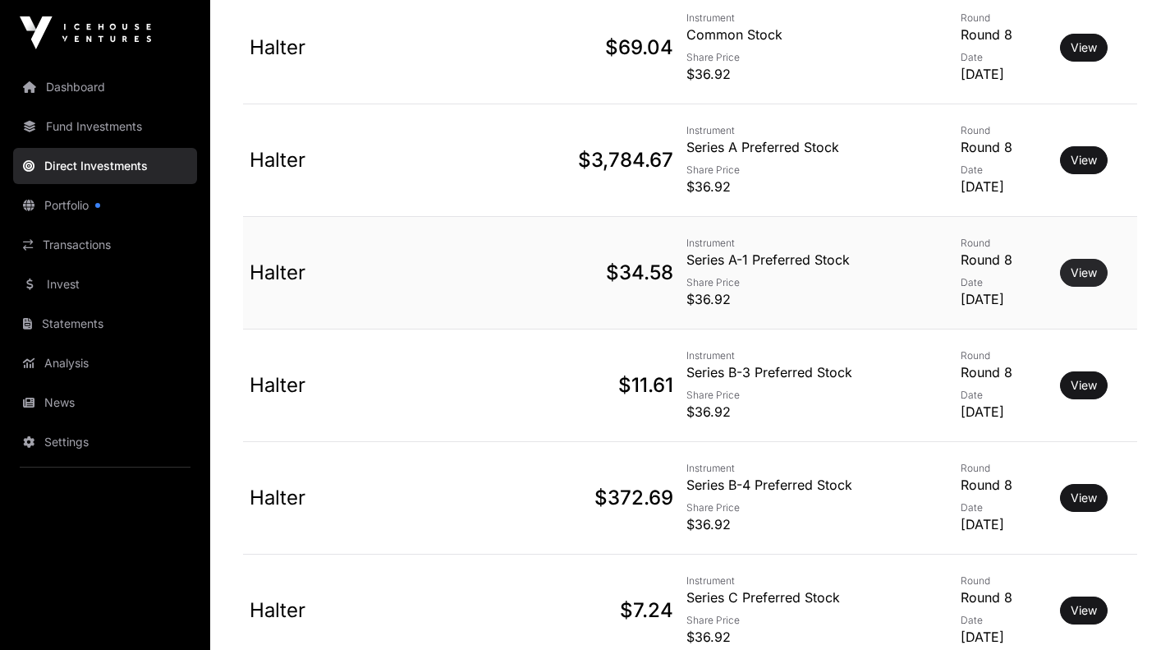
click at [1088, 269] on link "View" at bounding box center [1084, 272] width 26 height 16
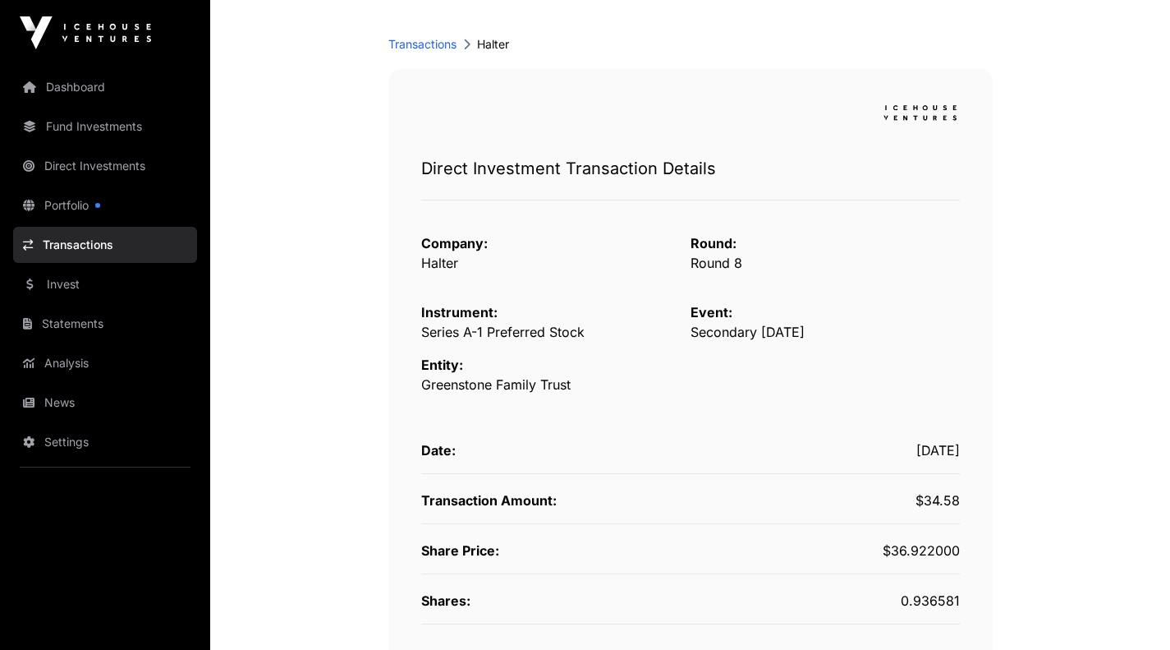
scroll to position [126, 0]
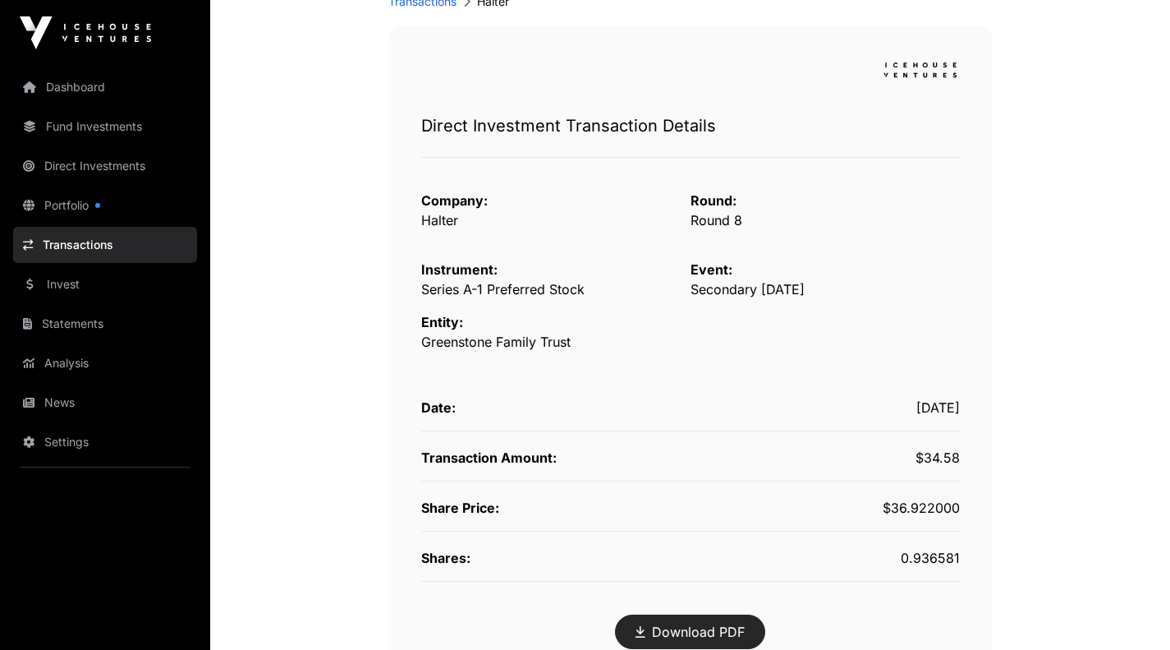
click at [692, 623] on link "Download PDF" at bounding box center [690, 632] width 109 height 20
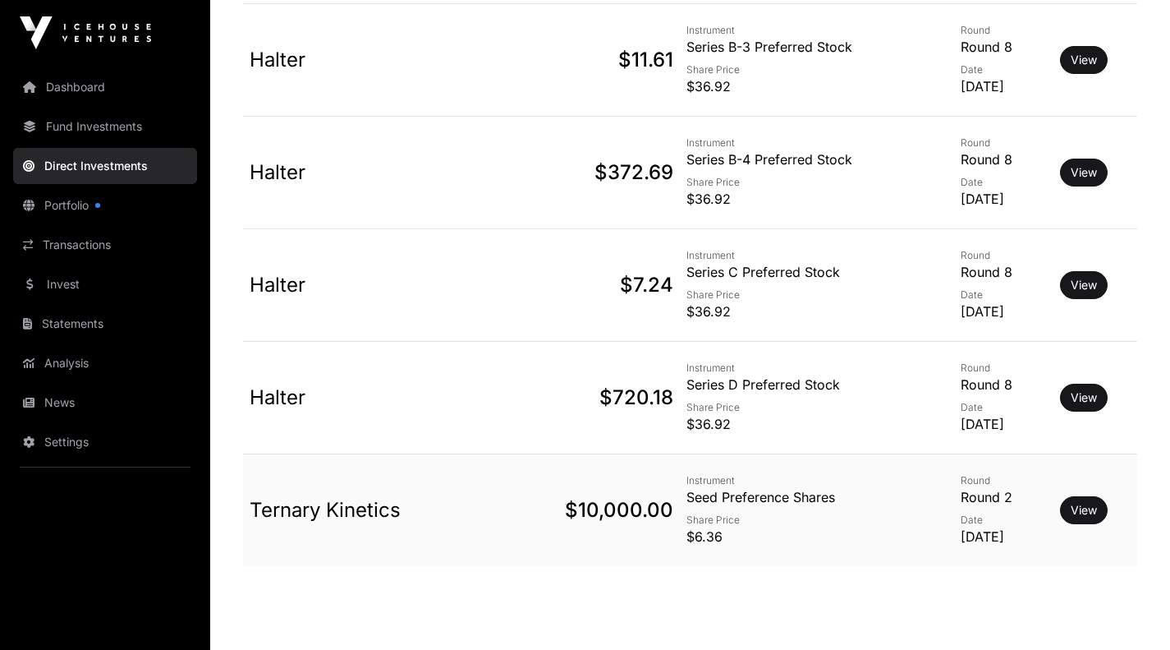
scroll to position [1011, 0]
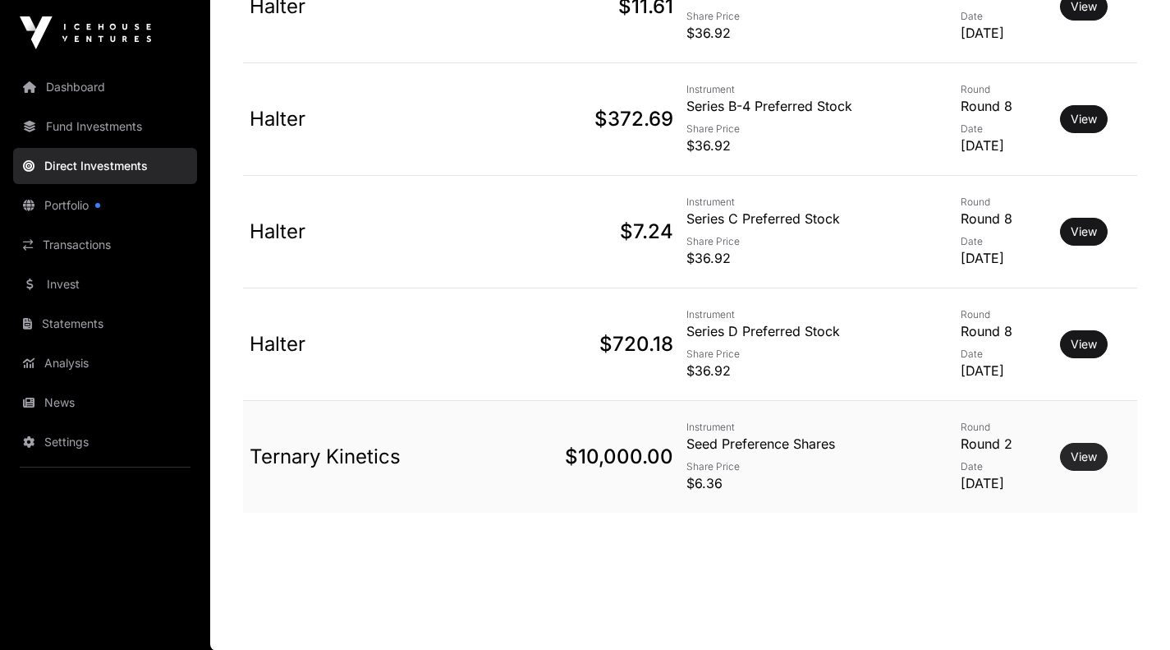
click at [1095, 453] on link "View" at bounding box center [1084, 456] width 26 height 16
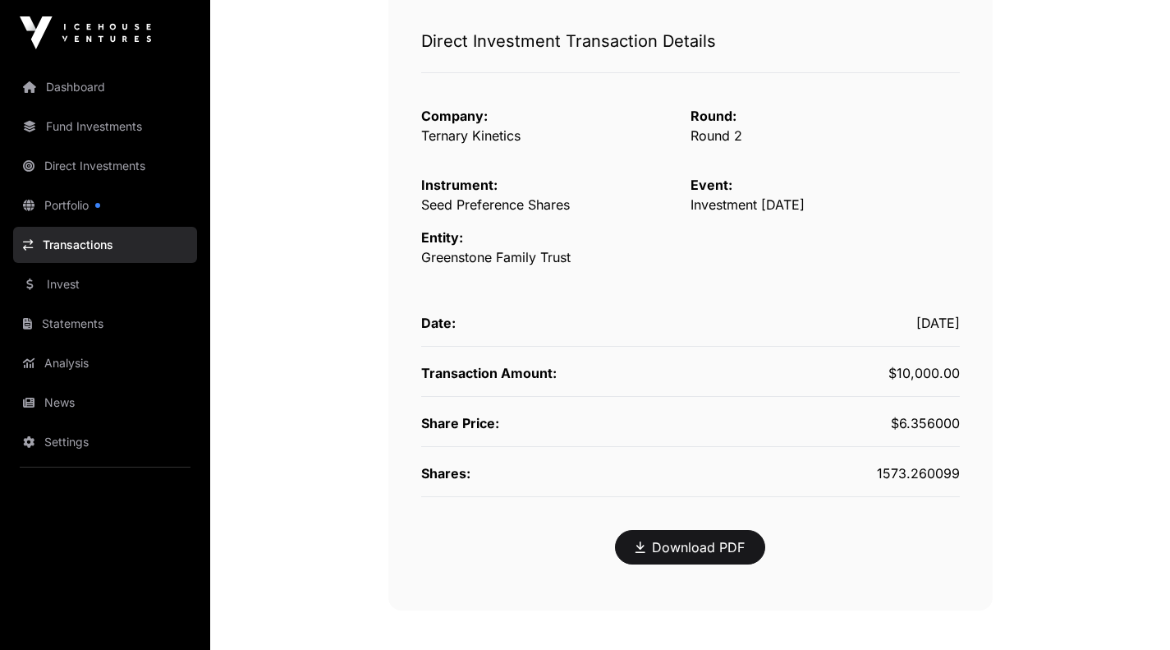
scroll to position [227, 0]
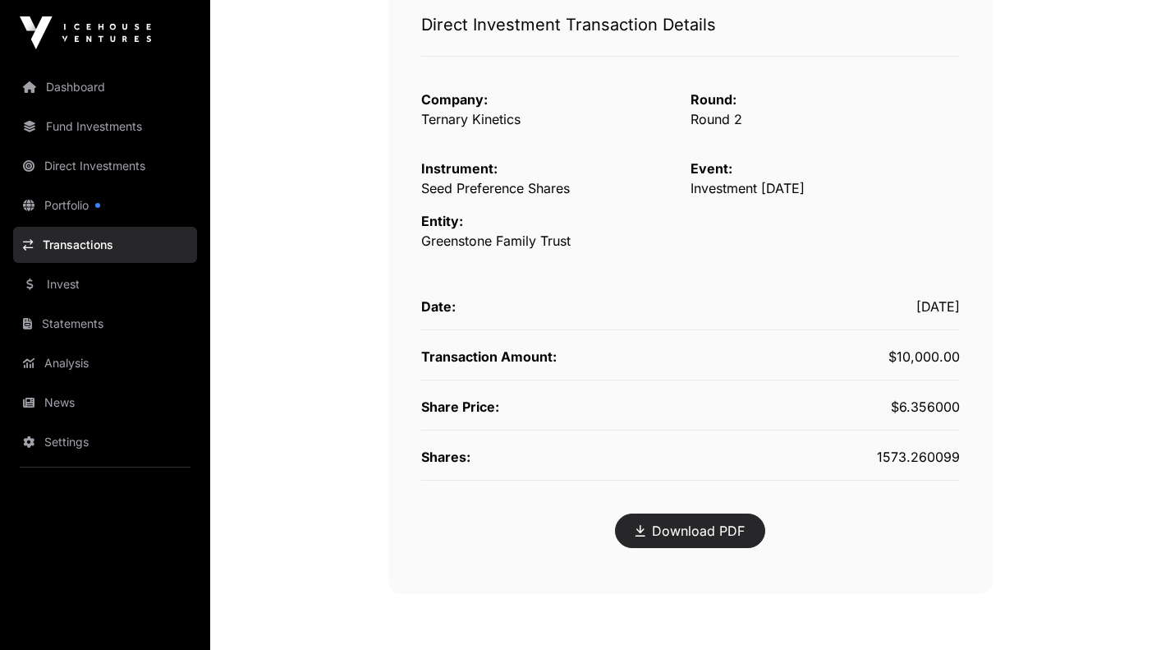
click at [674, 532] on link "Download PDF" at bounding box center [690, 531] width 109 height 20
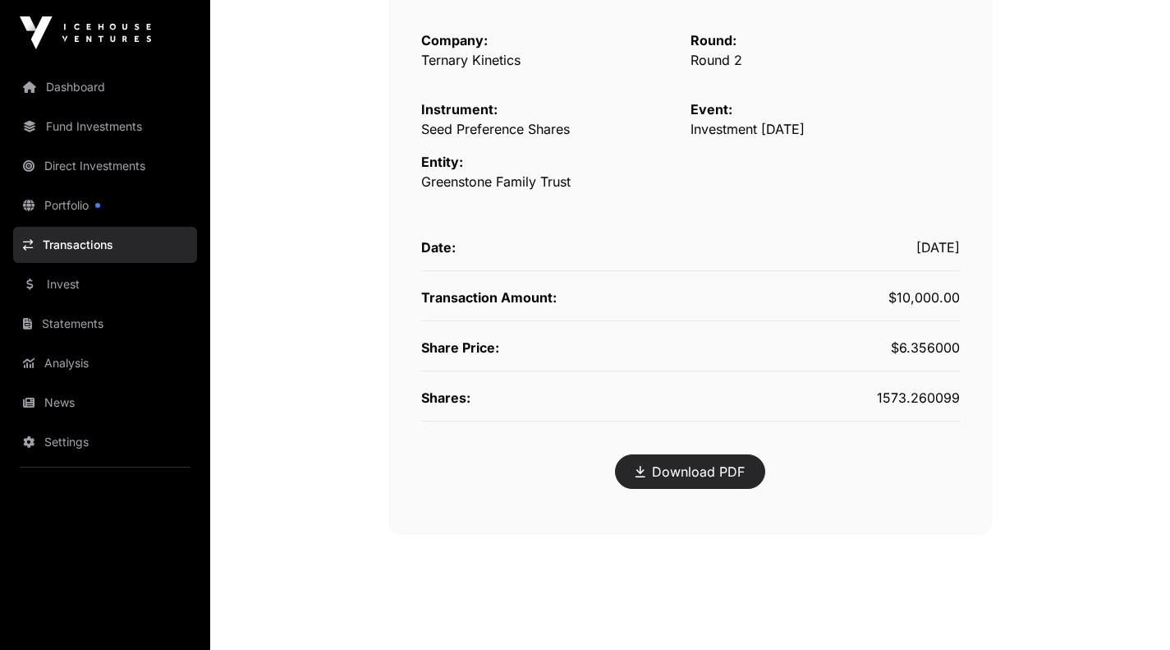
scroll to position [306, 0]
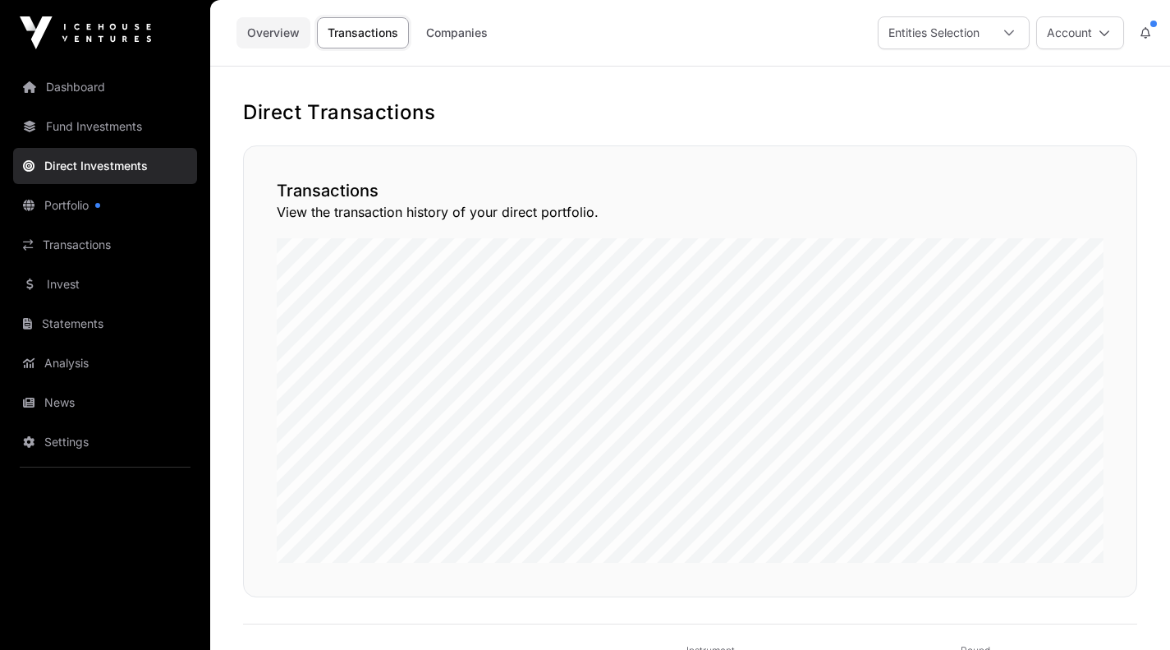
click at [259, 33] on link "Overview" at bounding box center [274, 32] width 74 height 31
click at [1001, 29] on div at bounding box center [1009, 32] width 39 height 31
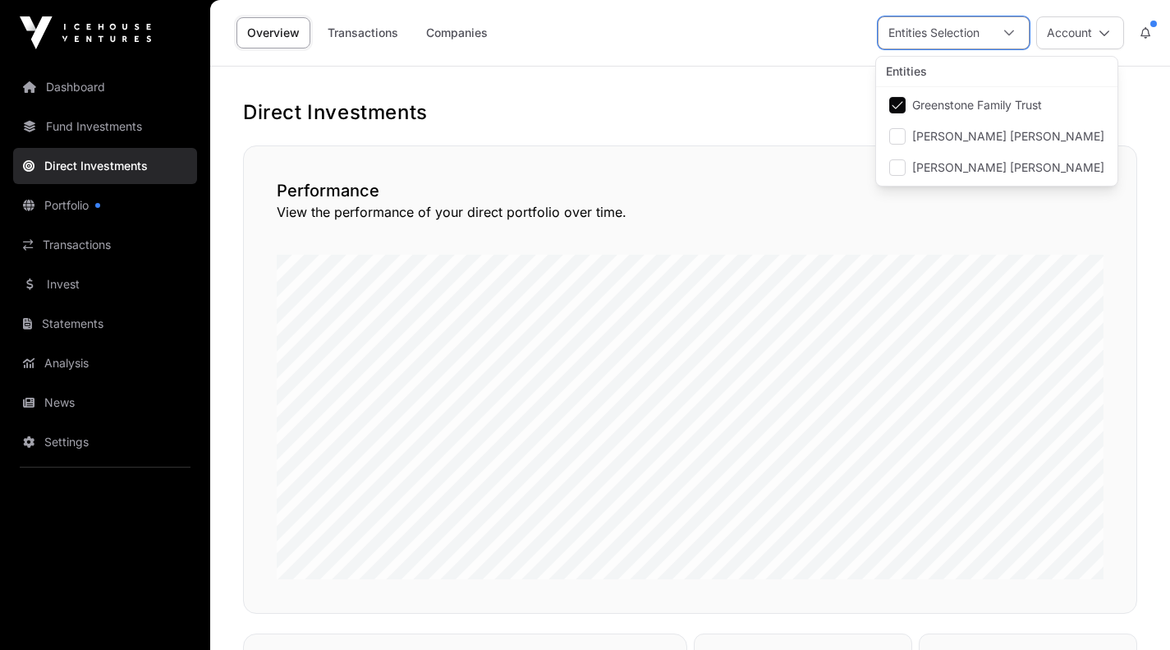
scroll to position [16, 11]
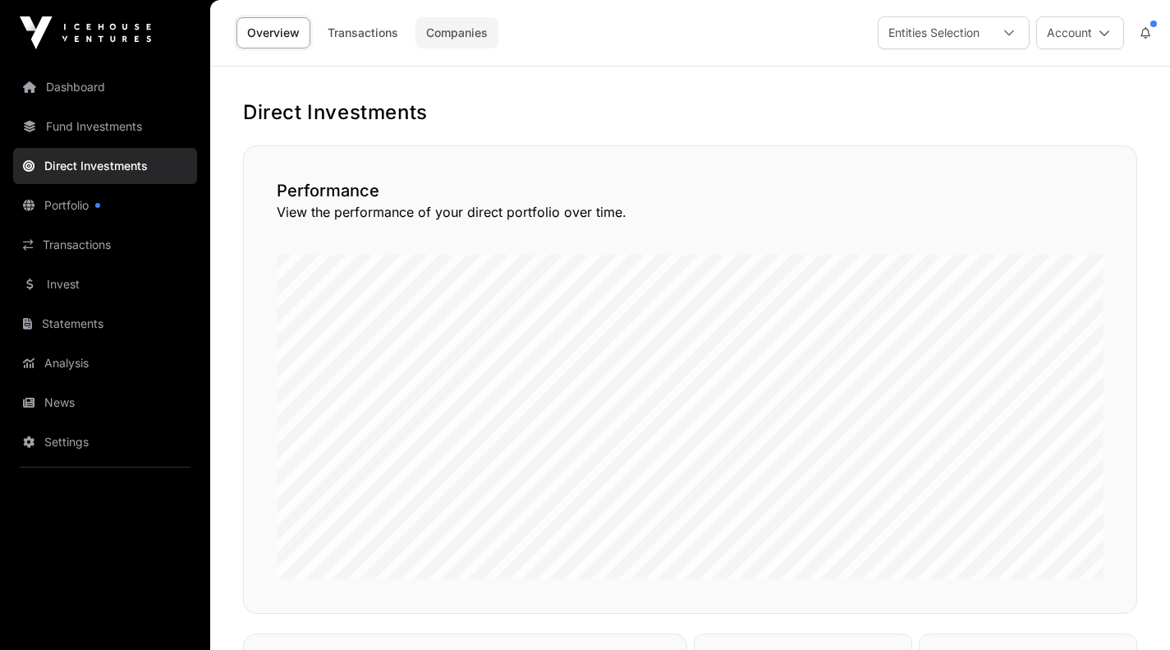
click at [462, 48] on link "Companies" at bounding box center [457, 32] width 83 height 31
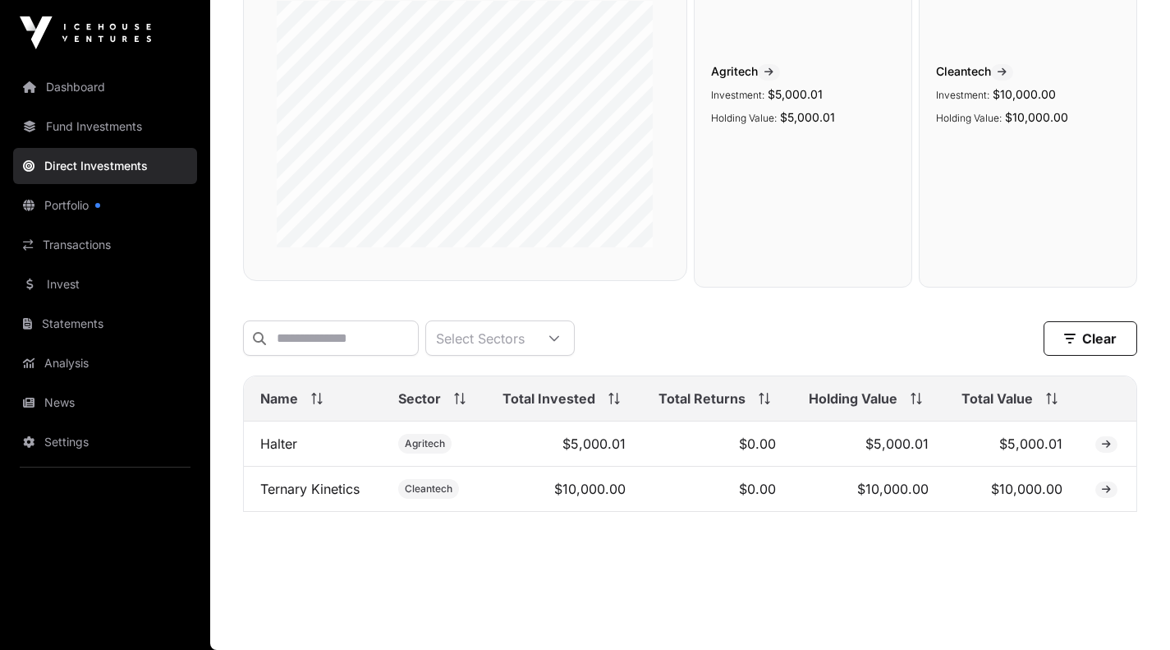
scroll to position [255, 0]
click at [1111, 481] on span at bounding box center [1107, 489] width 22 height 16
click at [1108, 487] on icon at bounding box center [1106, 490] width 9 height 10
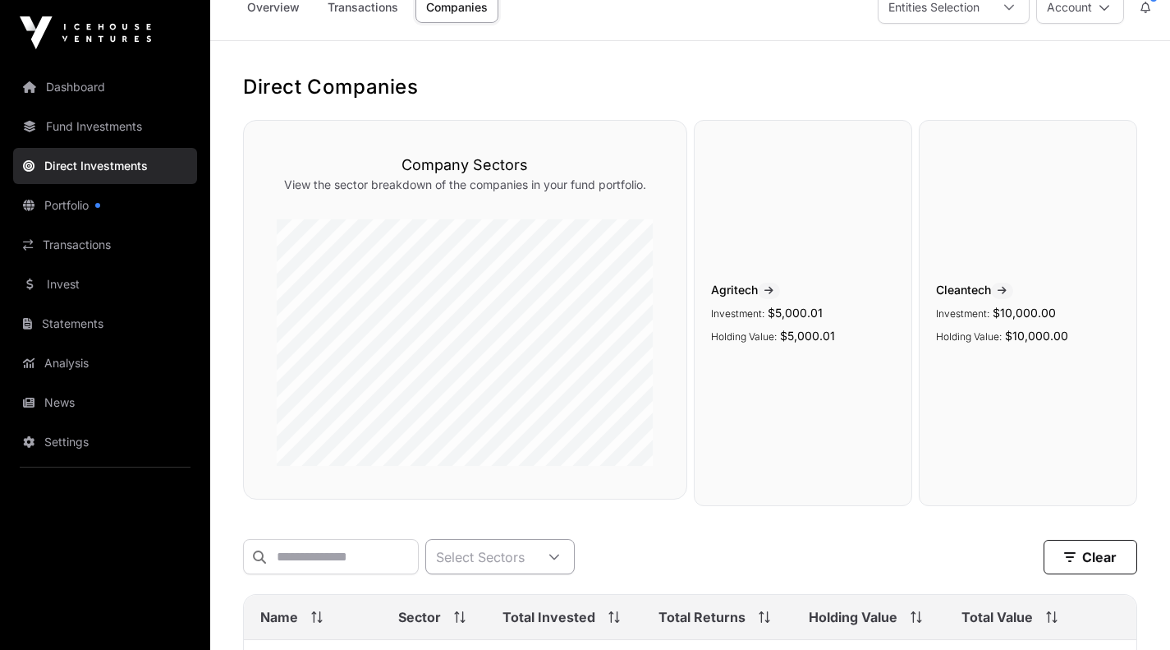
scroll to position [0, 0]
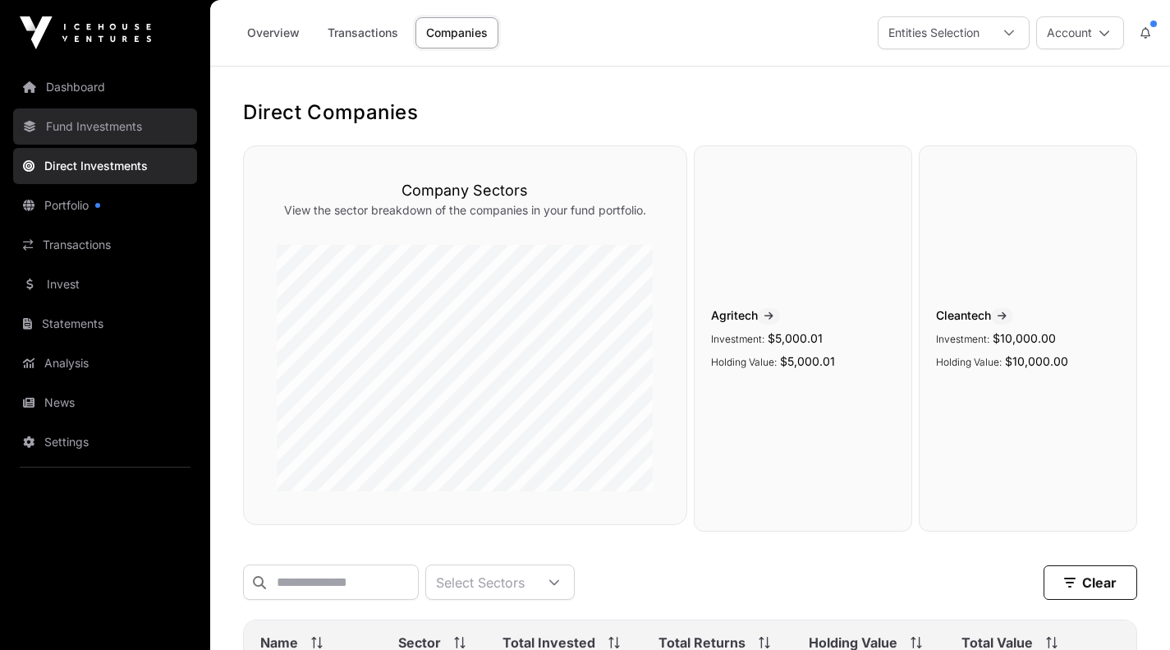
click at [82, 128] on link "Fund Investments" at bounding box center [105, 126] width 184 height 36
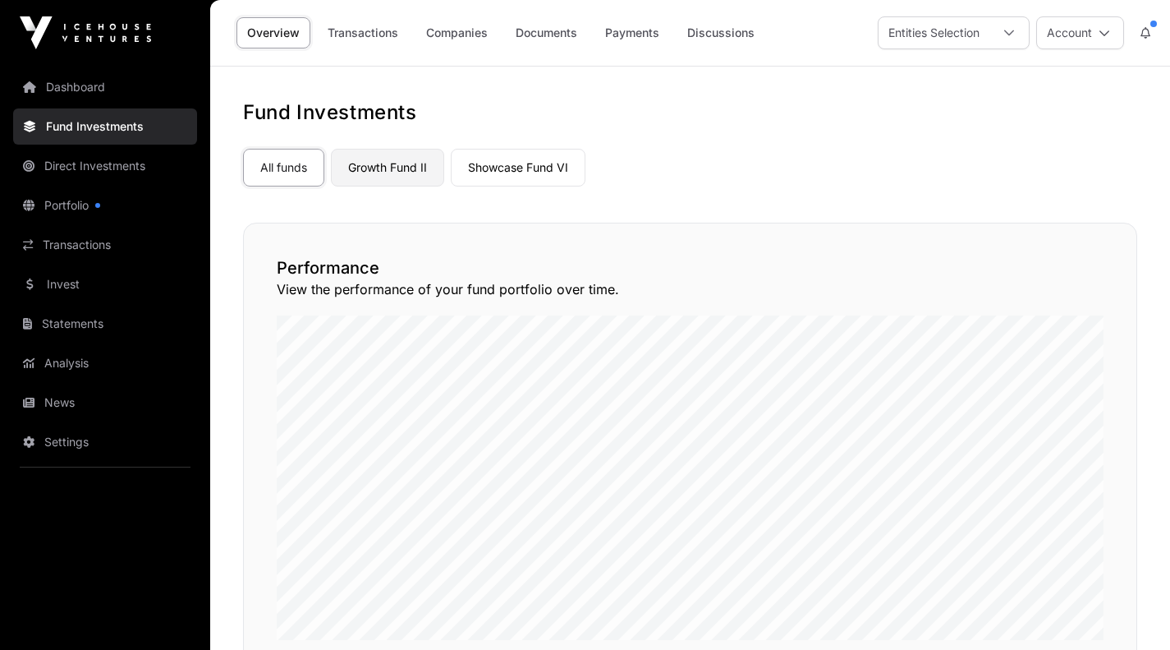
click at [397, 171] on link "Growth Fund II" at bounding box center [387, 168] width 113 height 38
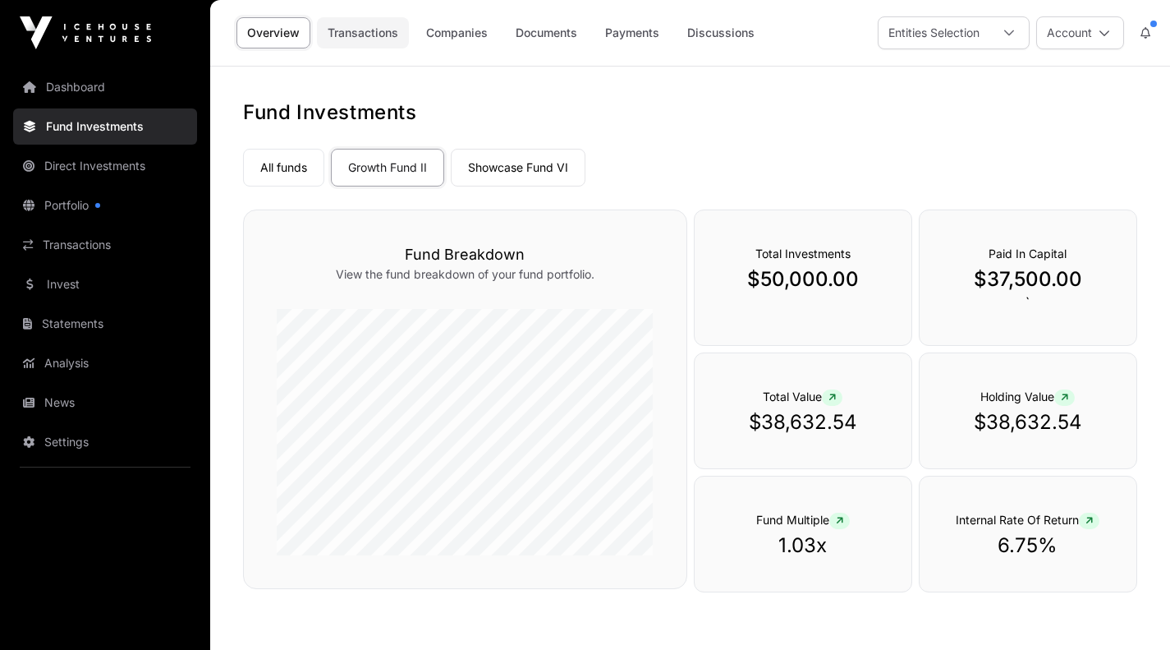
click at [354, 29] on link "Transactions" at bounding box center [363, 32] width 92 height 31
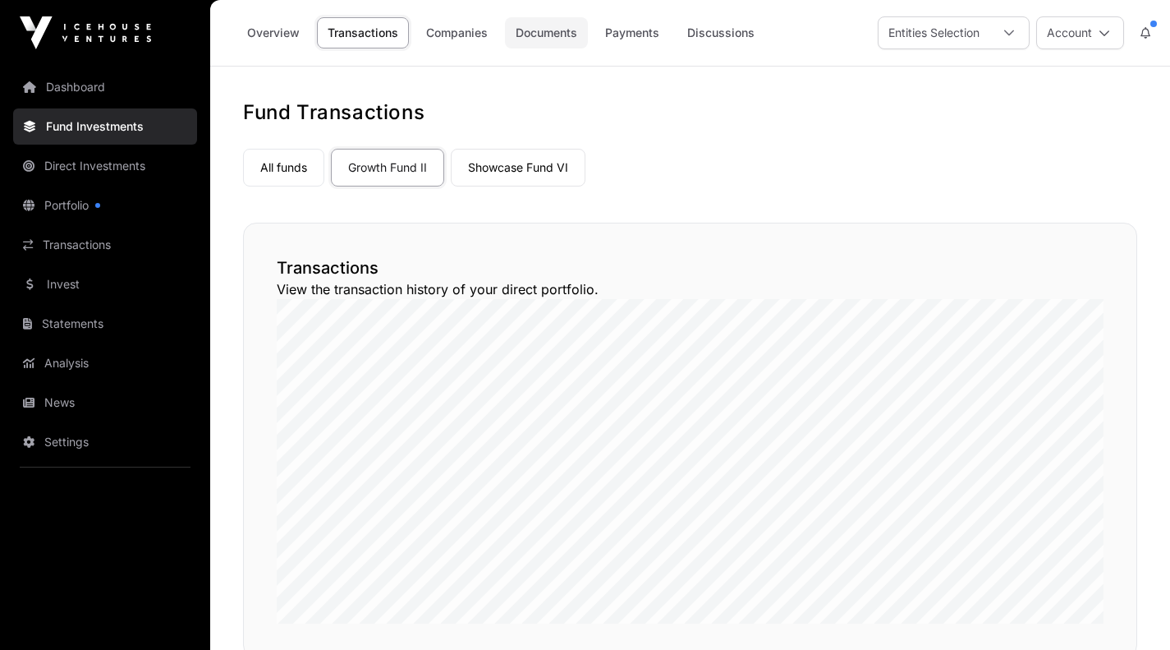
click at [546, 36] on link "Documents" at bounding box center [546, 32] width 83 height 31
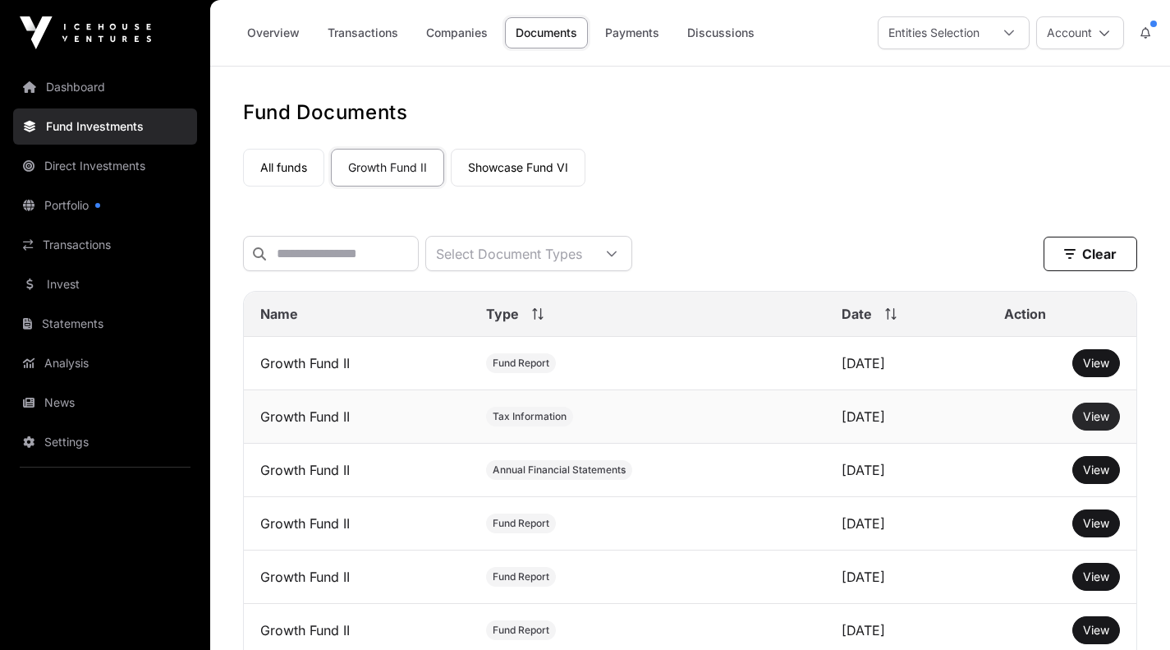
click at [1106, 423] on span "View" at bounding box center [1096, 416] width 26 height 14
click at [611, 32] on link "Payments" at bounding box center [633, 32] width 76 height 31
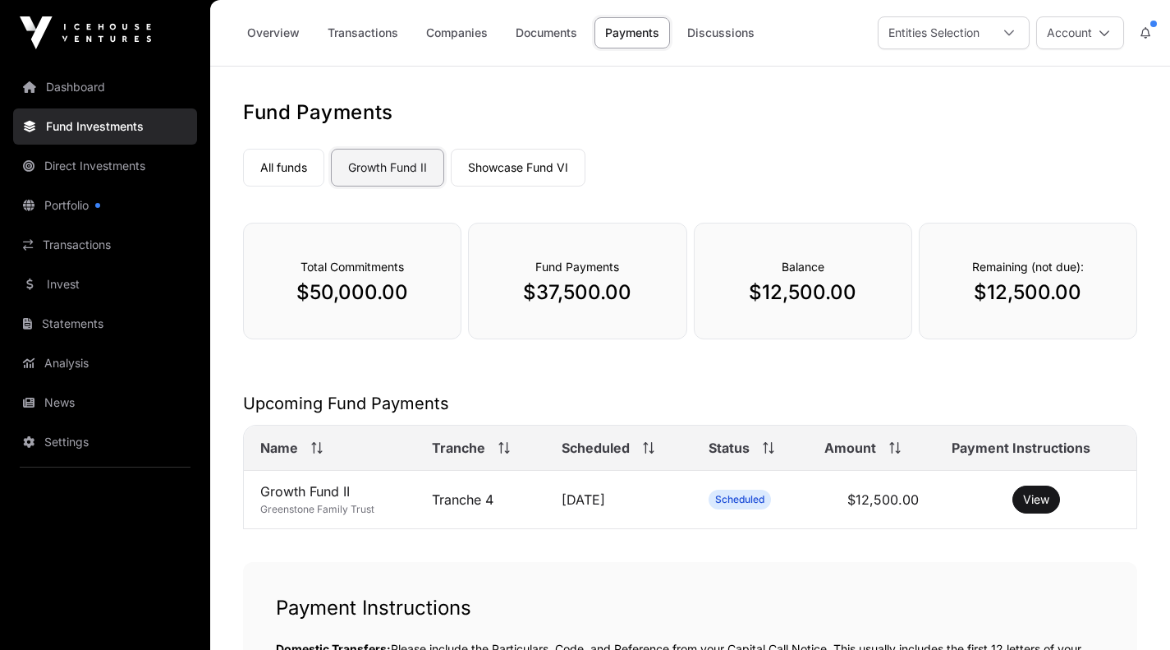
click at [398, 170] on link "Growth Fund II" at bounding box center [387, 168] width 113 height 38
click at [550, 41] on link "Documents" at bounding box center [546, 32] width 83 height 31
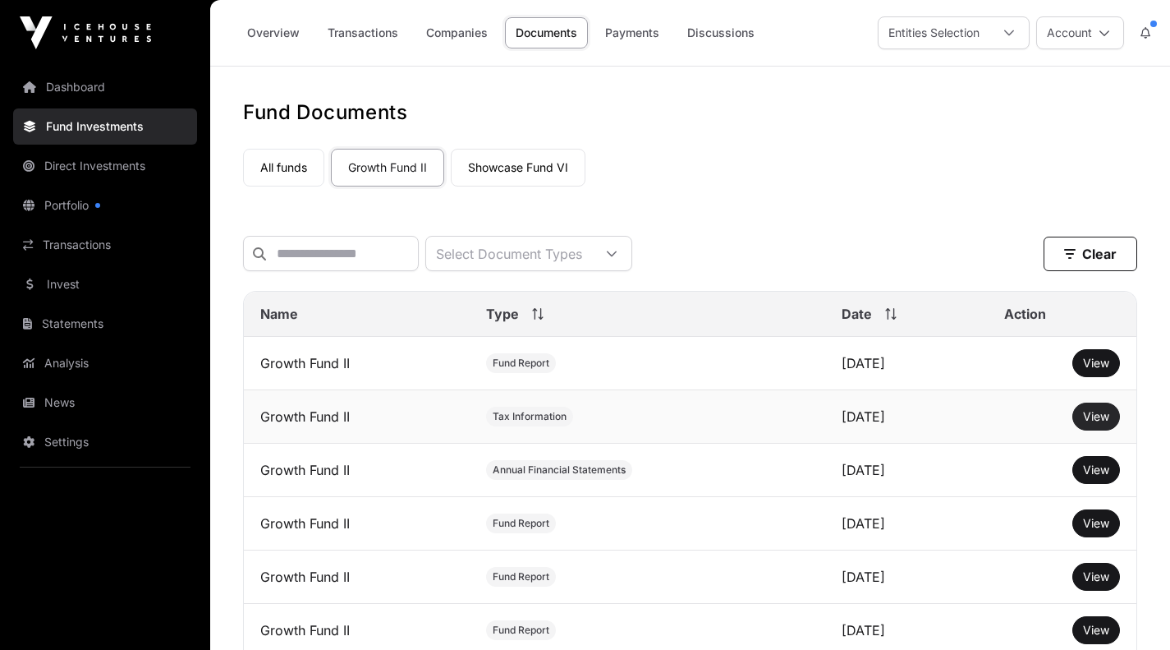
click at [1098, 423] on span "View" at bounding box center [1096, 416] width 26 height 14
click at [339, 30] on link "Transactions" at bounding box center [363, 32] width 92 height 31
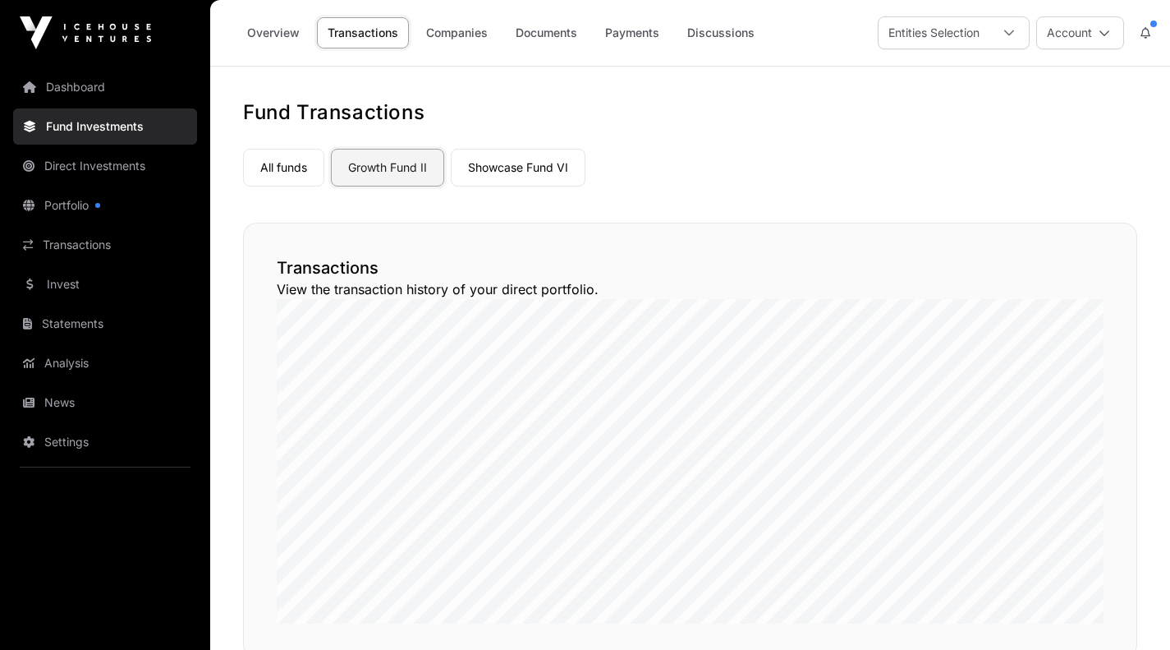
click at [381, 150] on link "Growth Fund II" at bounding box center [387, 168] width 113 height 38
click at [630, 35] on link "Payments" at bounding box center [633, 32] width 76 height 31
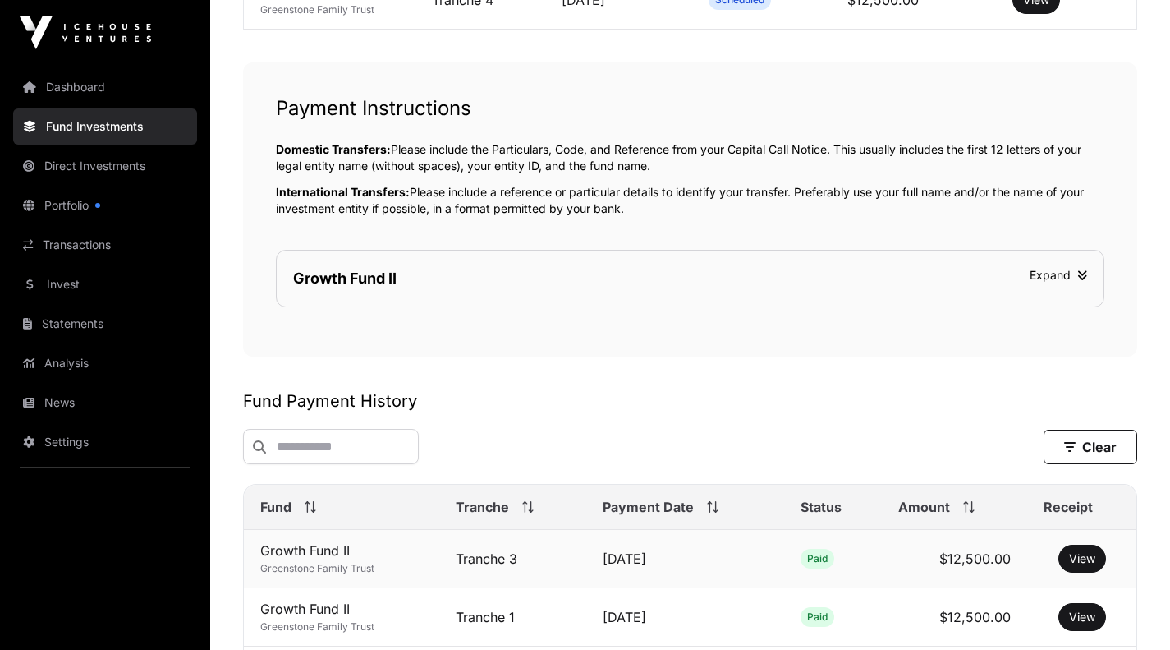
scroll to position [535, 0]
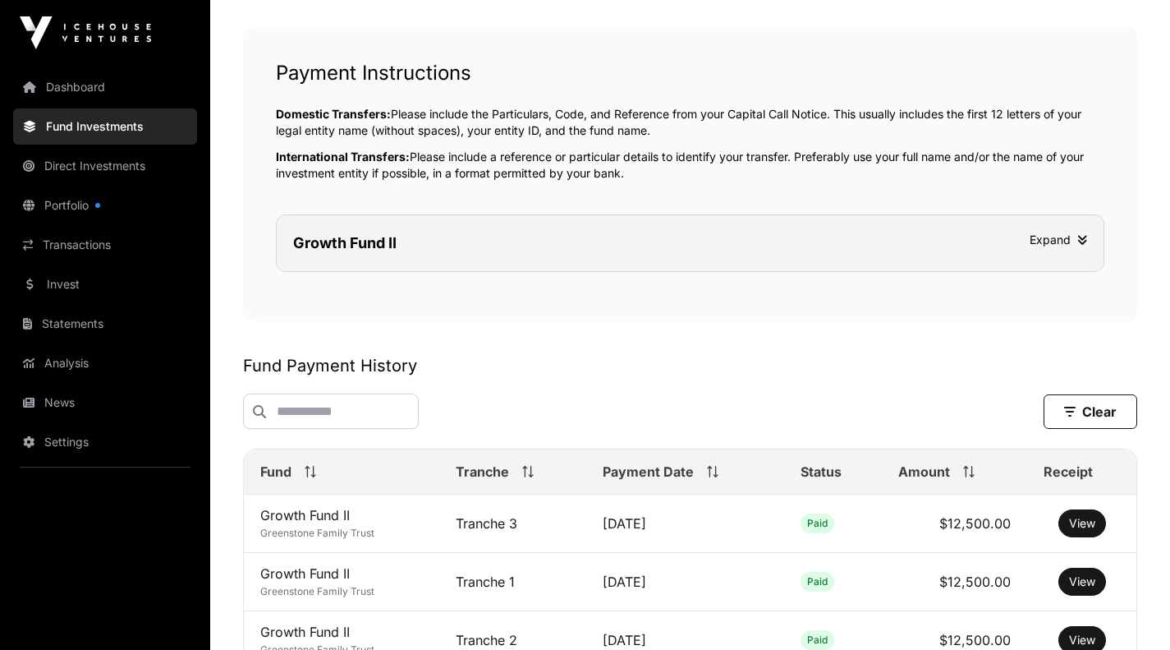
click at [1084, 240] on icon at bounding box center [1083, 239] width 10 height 11
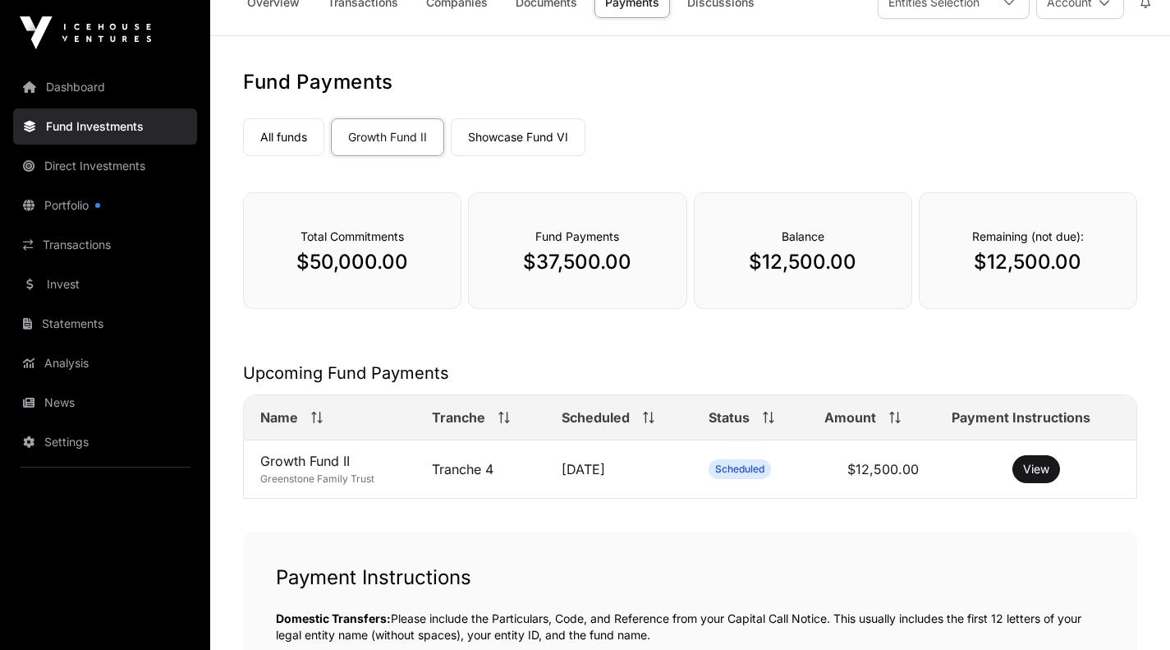
scroll to position [0, 0]
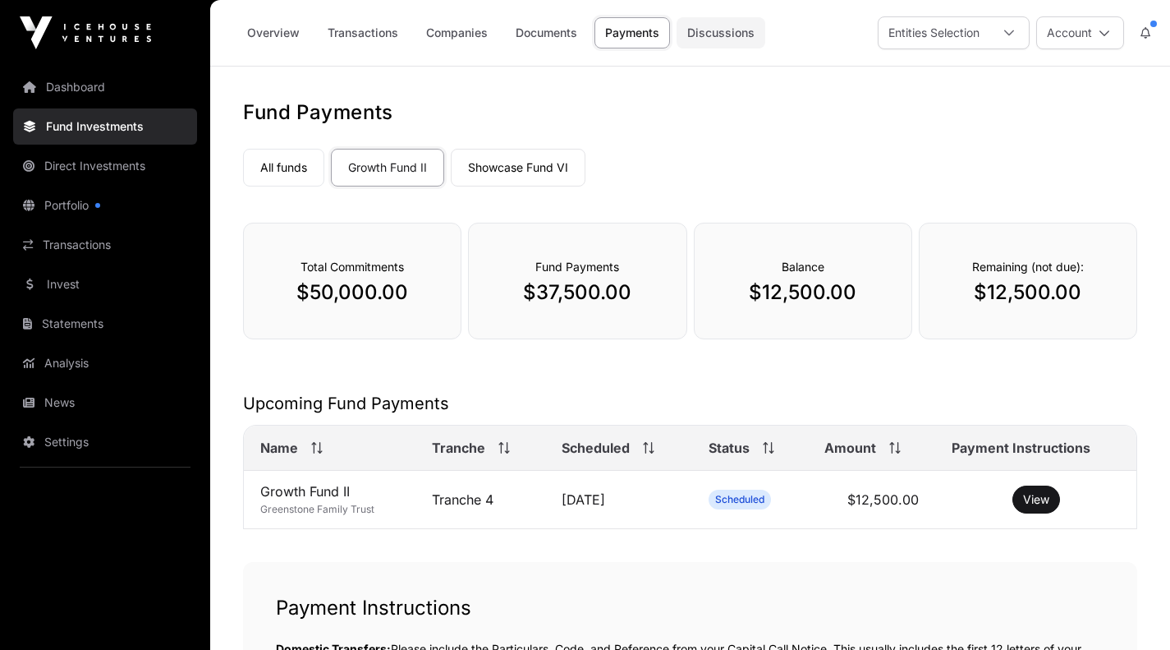
click at [730, 33] on link "Discussions" at bounding box center [721, 32] width 89 height 31
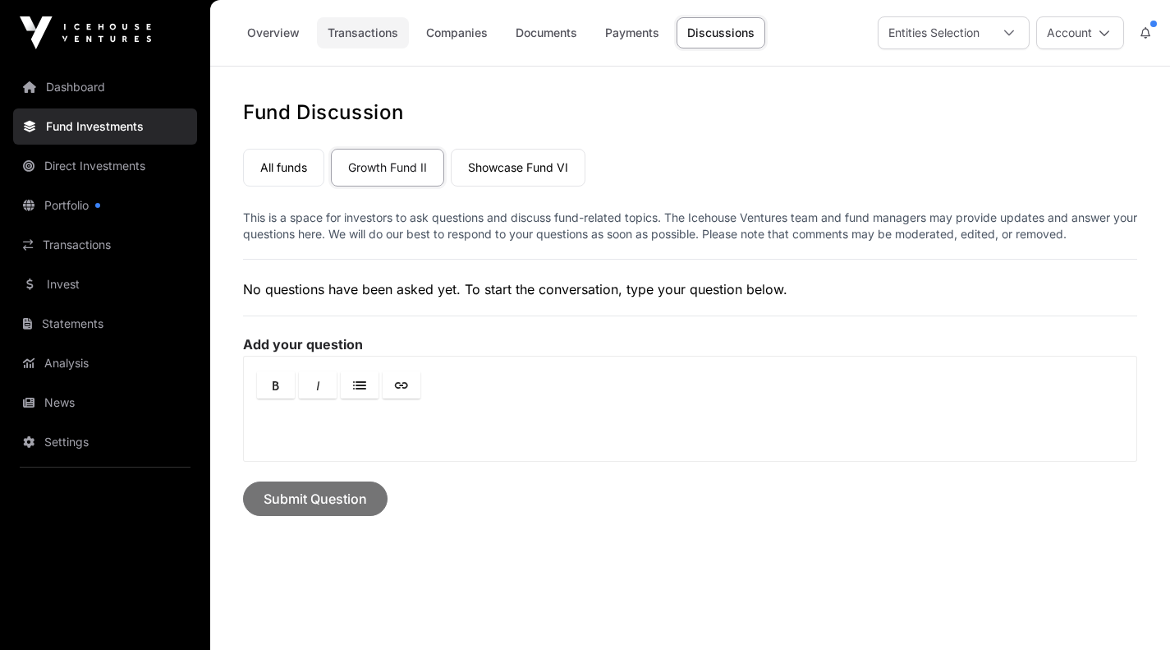
click at [350, 29] on link "Transactions" at bounding box center [363, 32] width 92 height 31
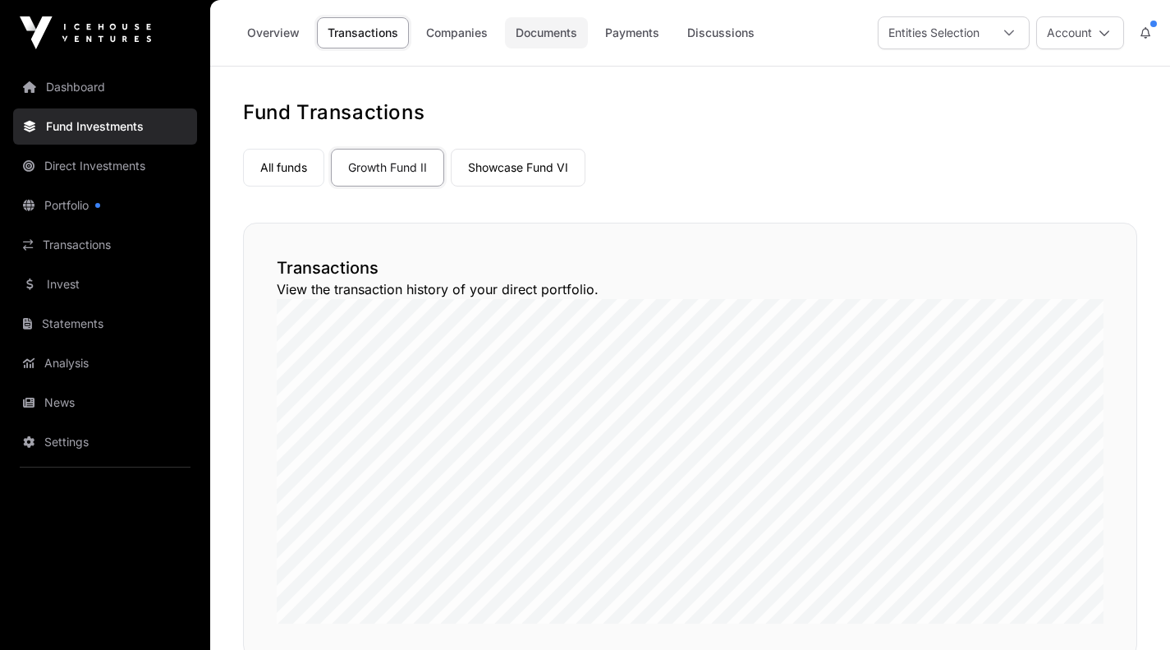
click at [565, 33] on link "Documents" at bounding box center [546, 32] width 83 height 31
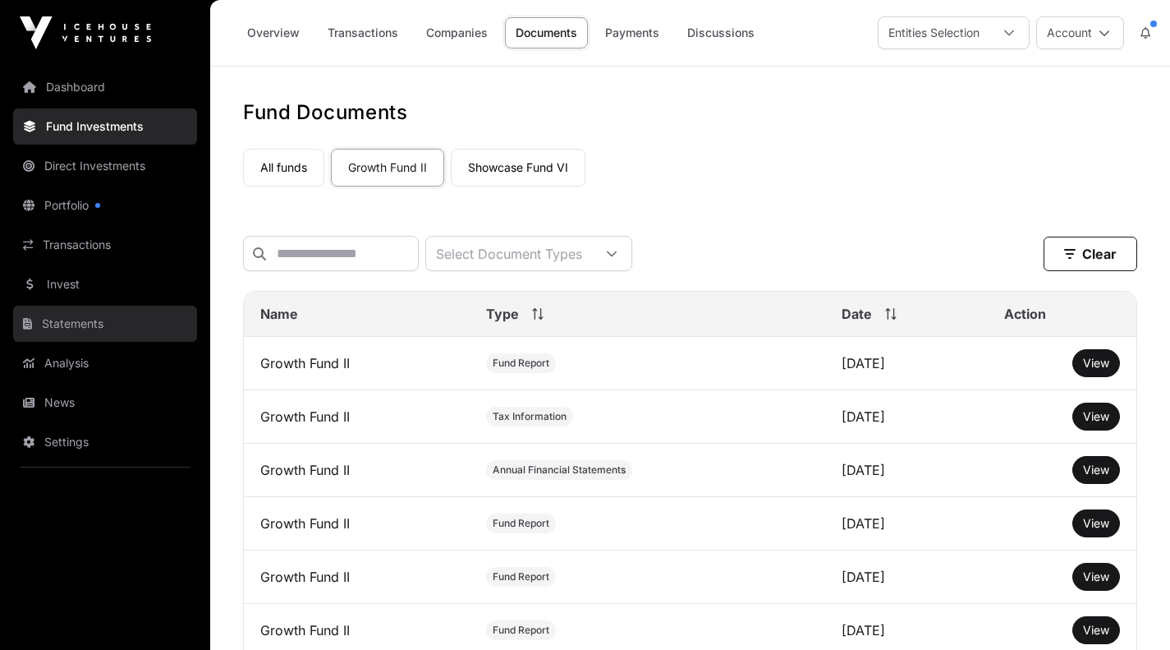
click at [73, 317] on link "Statements" at bounding box center [105, 324] width 184 height 36
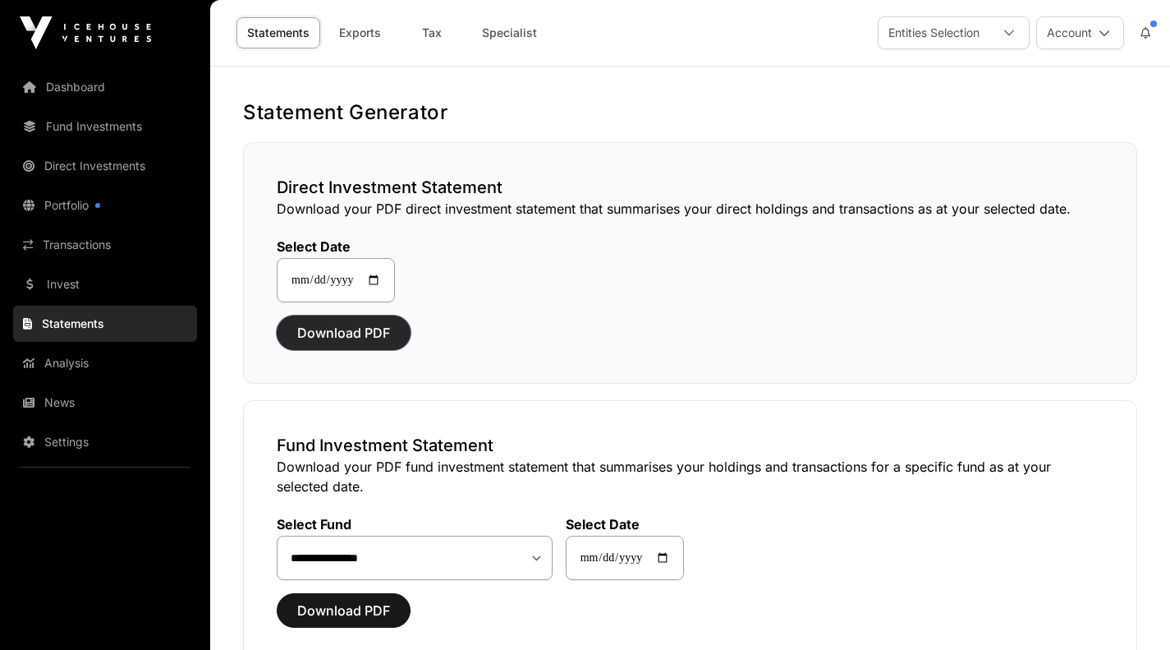
click at [327, 338] on span "Download PDF" at bounding box center [343, 333] width 93 height 20
